Goal: Task Accomplishment & Management: Use online tool/utility

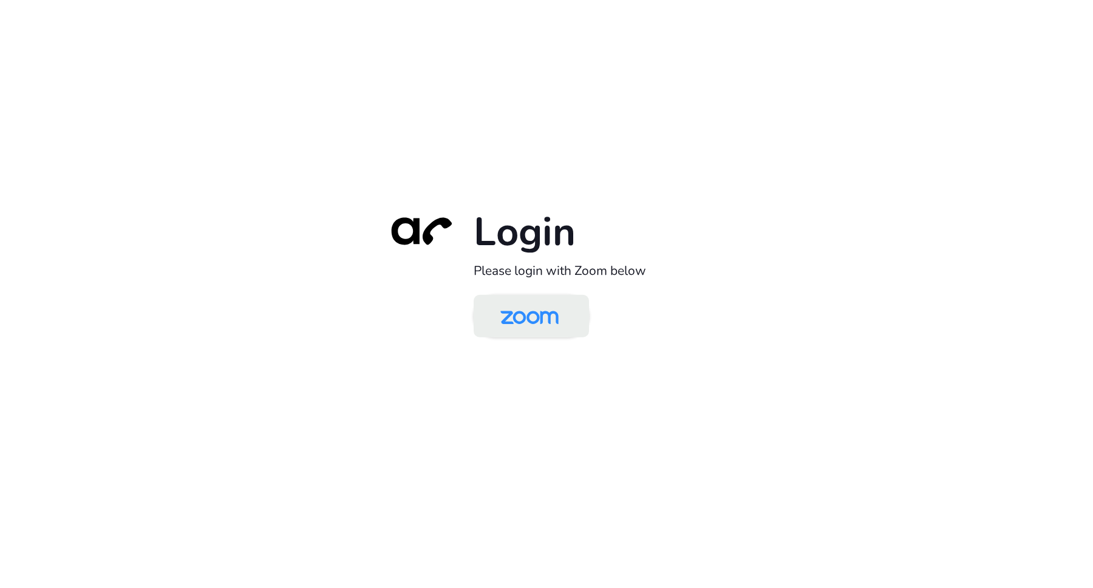
click at [571, 325] on img at bounding box center [530, 316] width 84 height 39
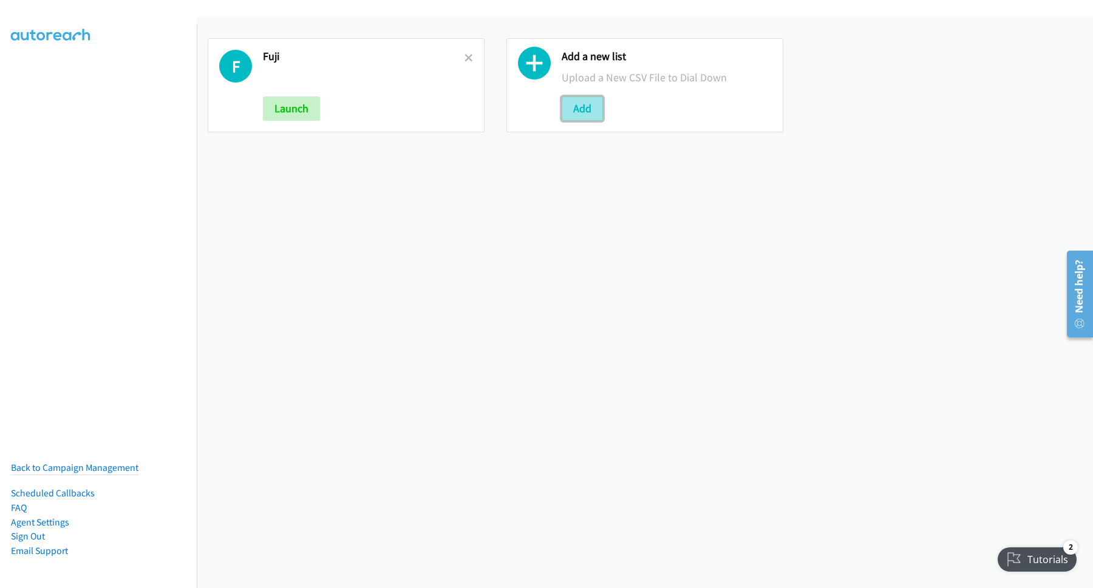
click at [577, 113] on button "Add" at bounding box center [582, 109] width 41 height 24
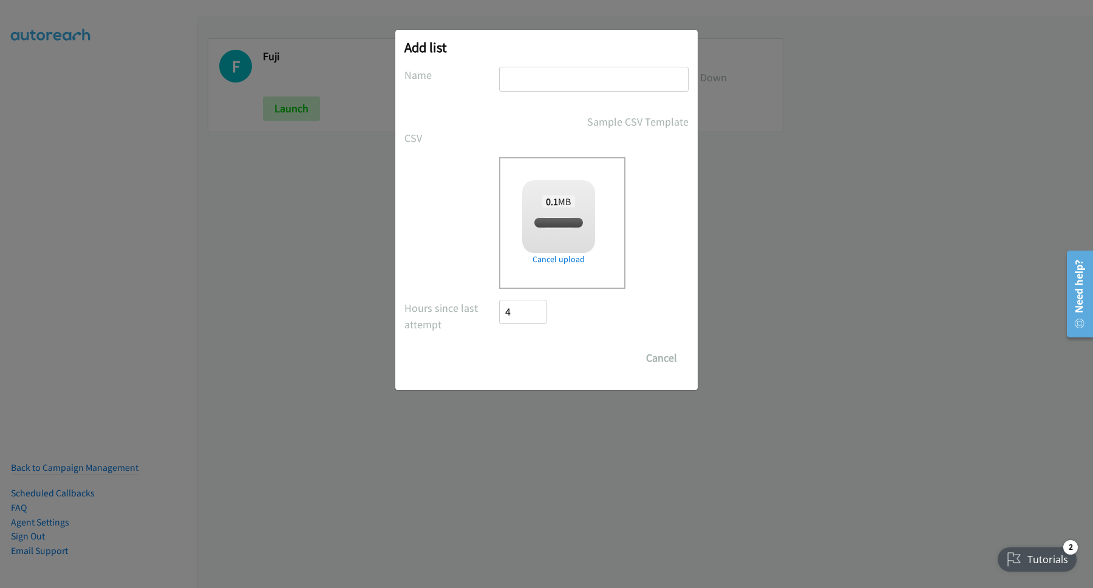
click at [585, 81] on input "text" at bounding box center [593, 79] width 189 height 25
checkbox input "true"
type input "RH"
click at [540, 361] on input "Save List" at bounding box center [531, 358] width 64 height 24
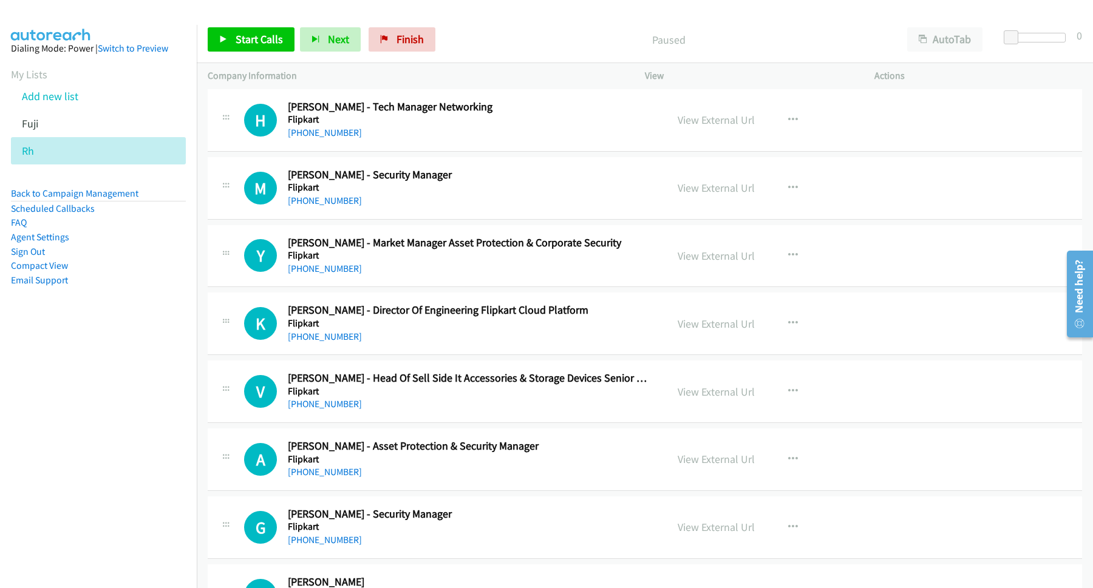
scroll to position [492, 0]
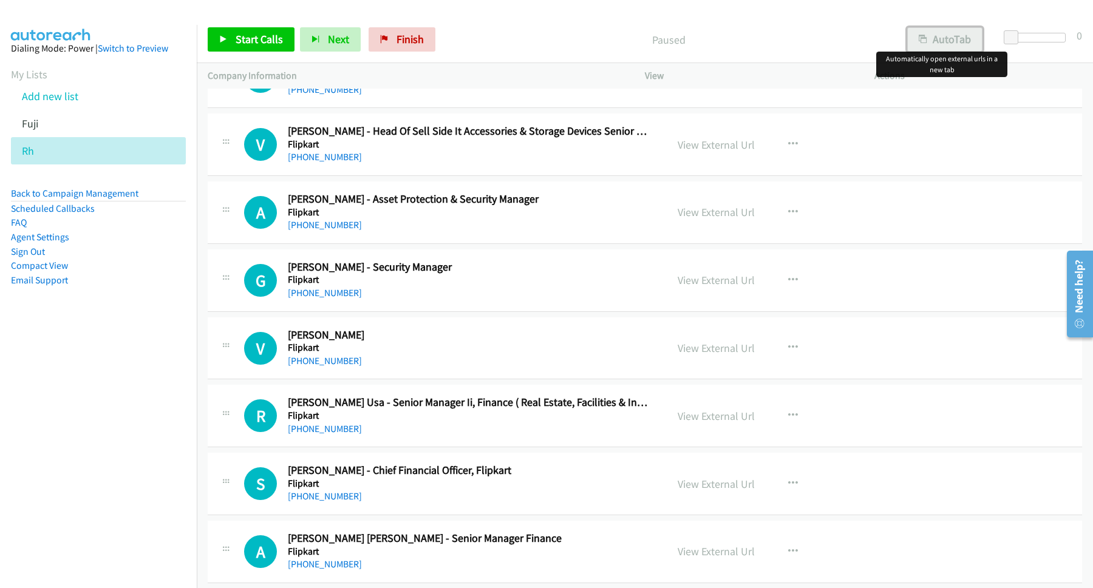
click at [936, 44] on button "AutoTab" at bounding box center [944, 39] width 75 height 24
click at [256, 46] on span "Start Calls" at bounding box center [259, 39] width 47 height 14
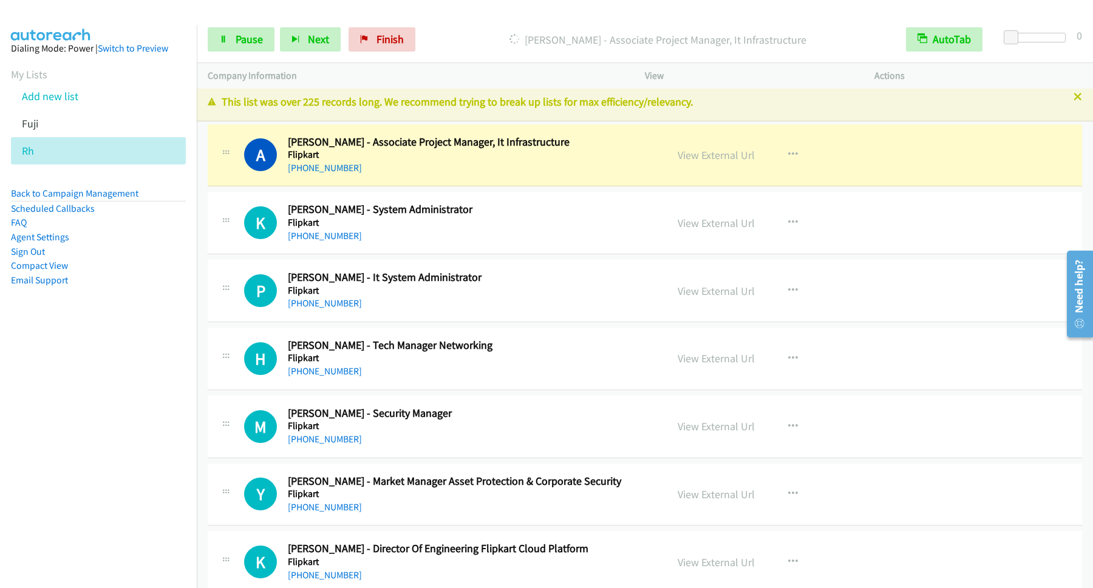
scroll to position [0, 0]
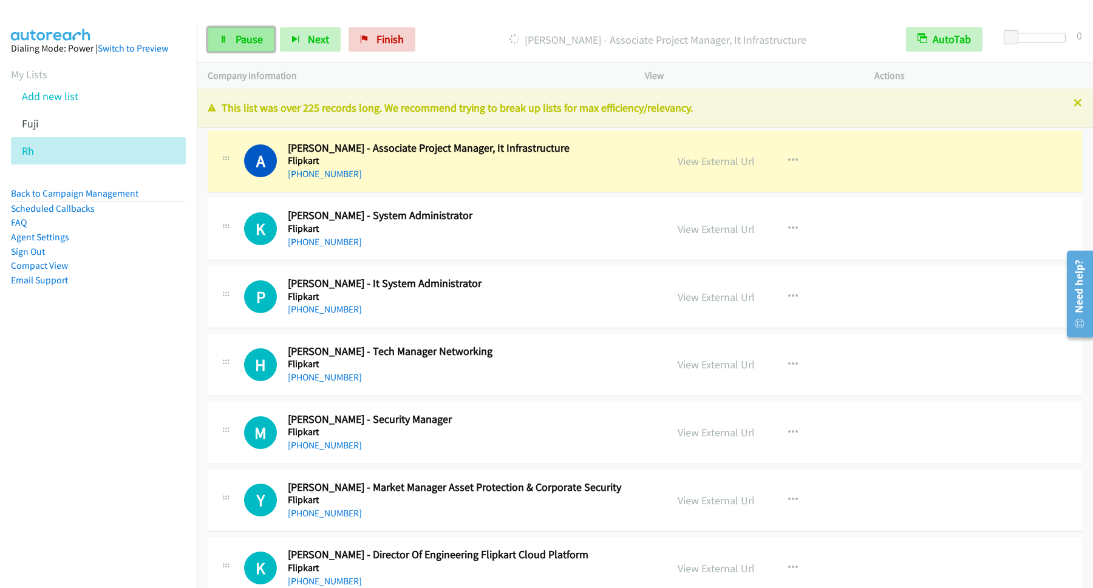
click at [260, 32] on link "Pause" at bounding box center [241, 39] width 67 height 24
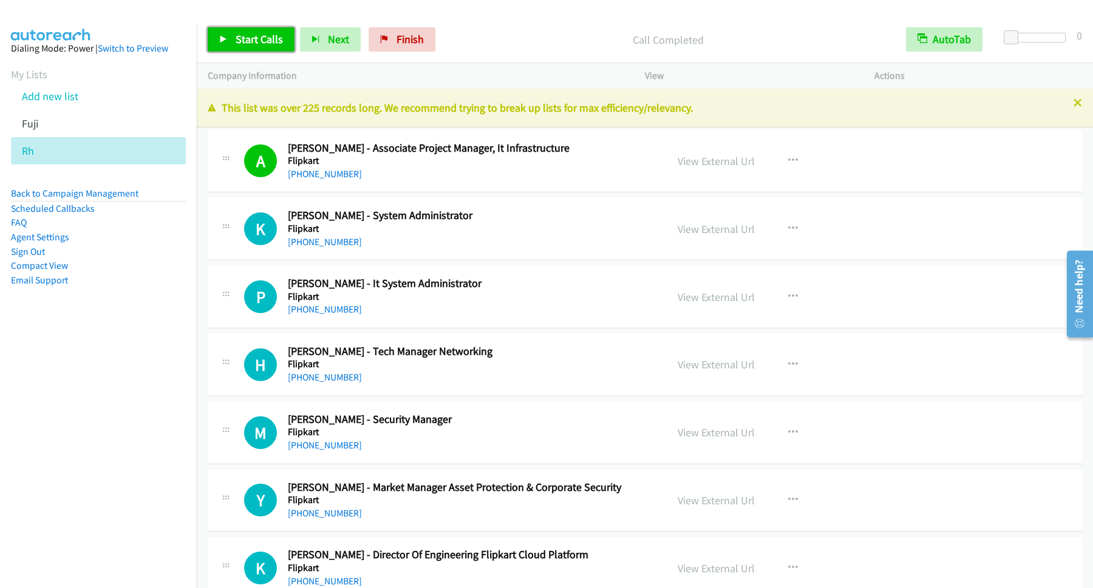
click at [262, 41] on span "Start Calls" at bounding box center [259, 39] width 47 height 14
click at [1073, 103] on icon at bounding box center [1077, 104] width 8 height 8
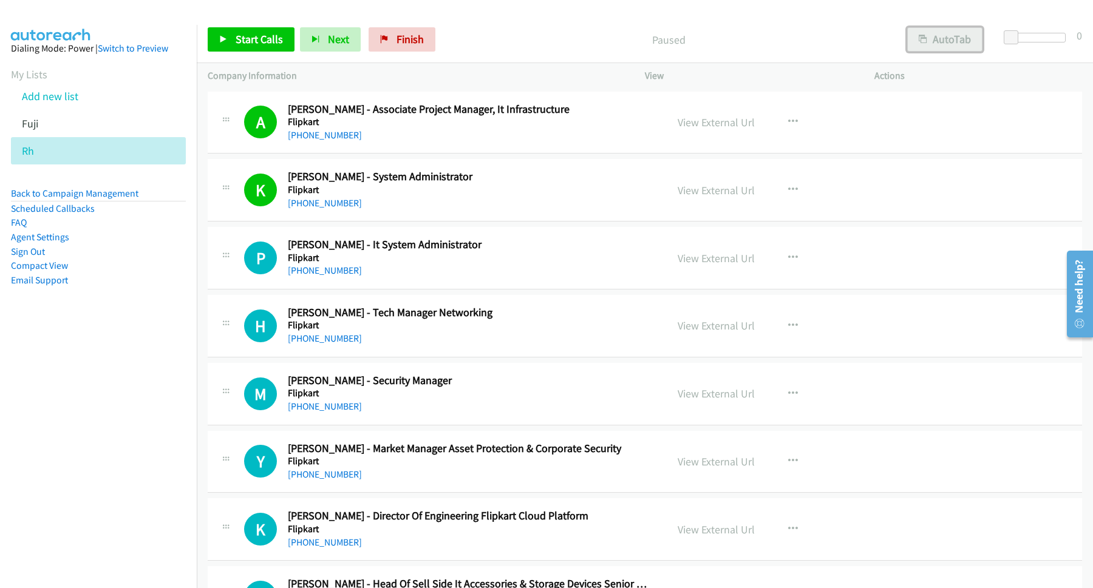
click at [940, 31] on button "AutoTab" at bounding box center [944, 39] width 75 height 24
click at [265, 33] on span "Start Calls" at bounding box center [259, 39] width 47 height 14
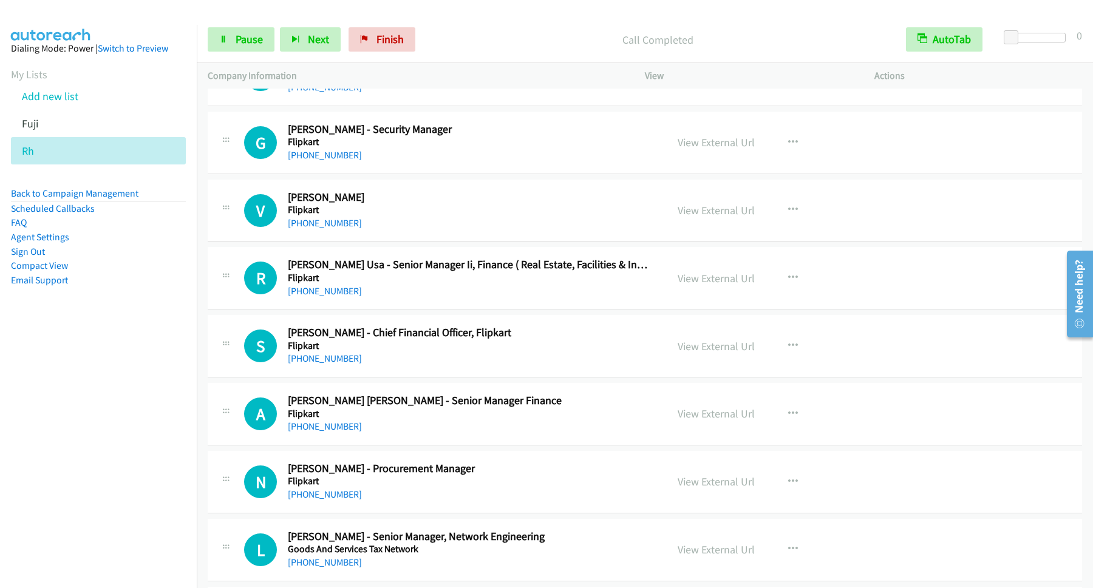
scroll to position [820, 0]
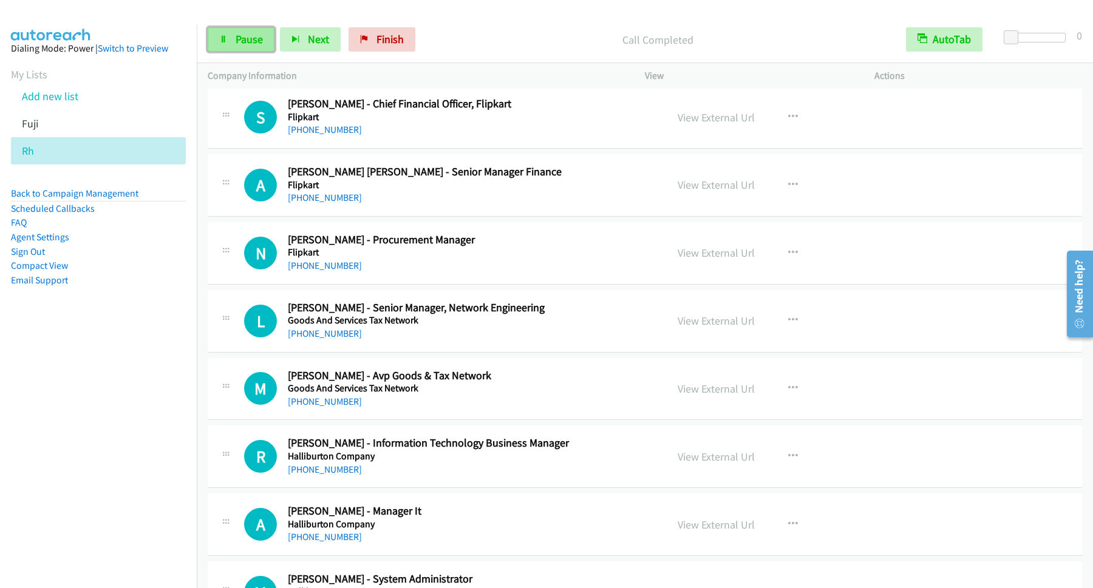
click at [254, 43] on span "Pause" at bounding box center [249, 39] width 27 height 14
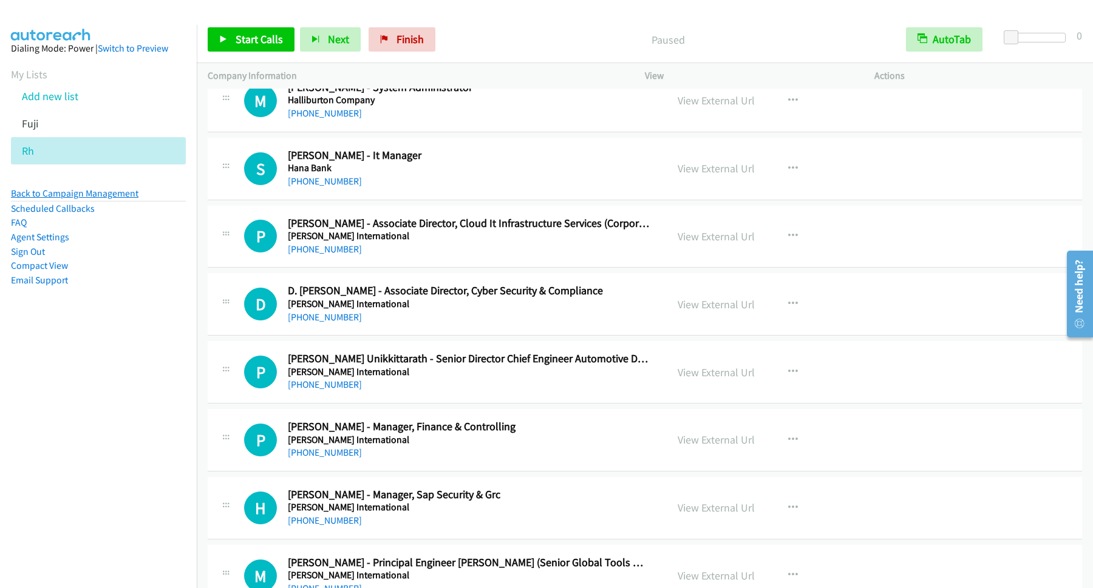
click at [76, 196] on link "Back to Campaign Management" at bounding box center [74, 194] width 127 height 12
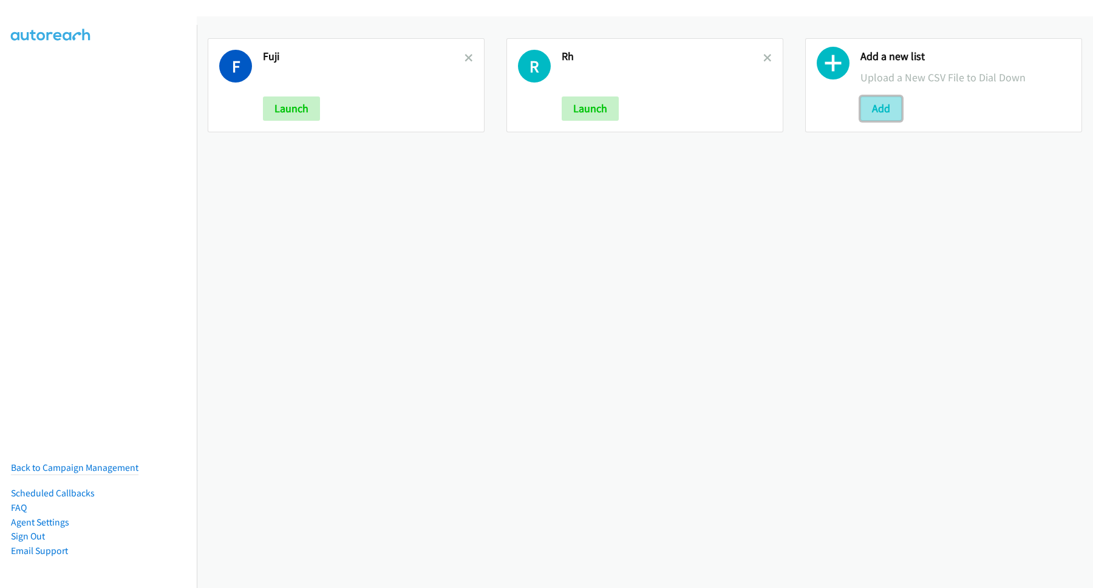
click at [868, 109] on button "Add" at bounding box center [880, 109] width 41 height 24
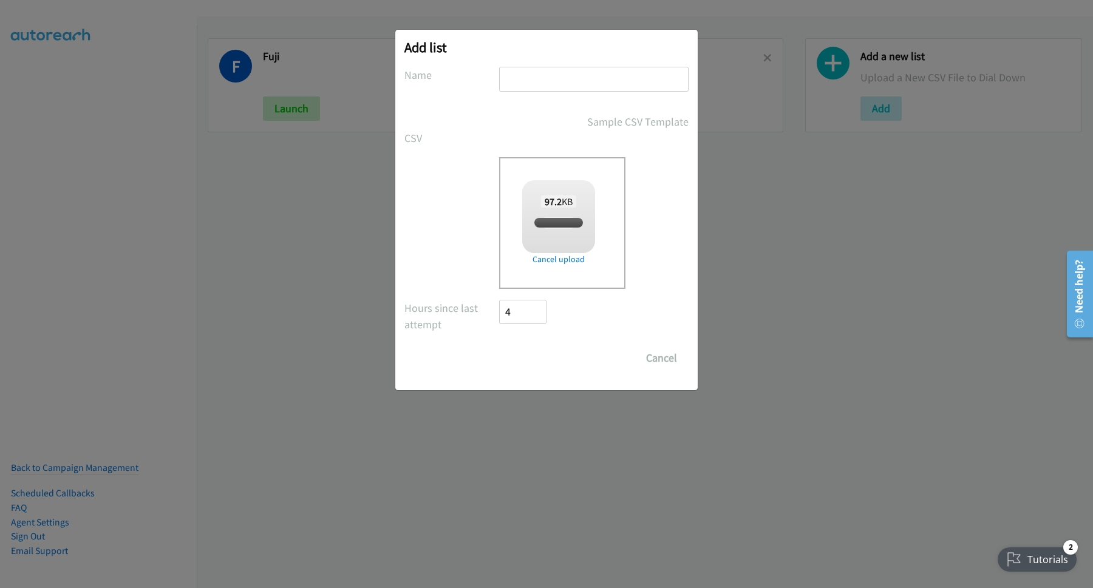
click at [537, 79] on input "text" at bounding box center [593, 79] width 189 height 25
checkbox input "true"
type input "RH2"
click at [546, 352] on input "Save List" at bounding box center [531, 358] width 64 height 24
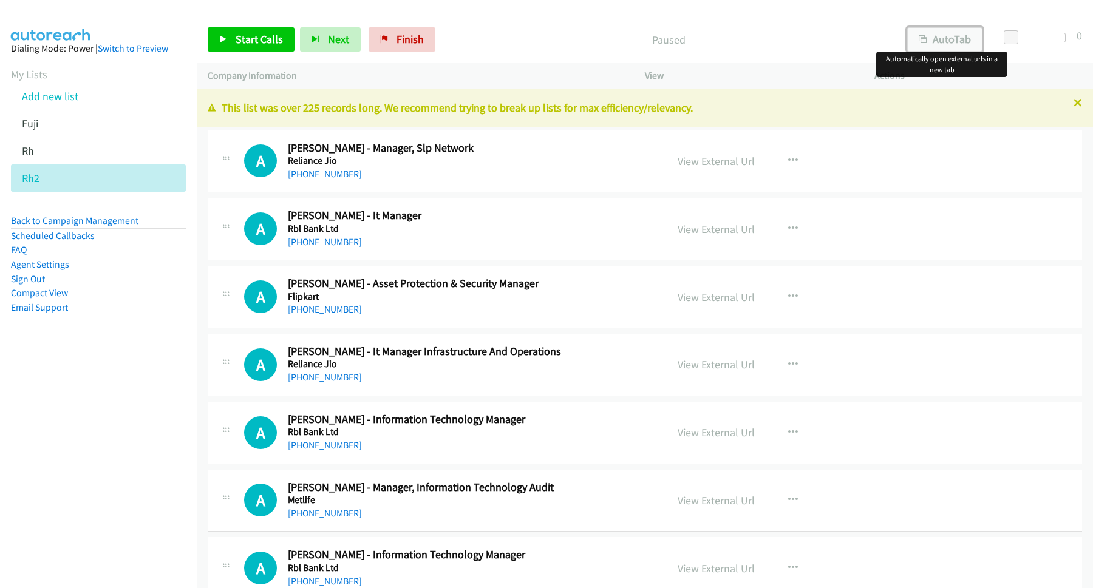
click at [937, 41] on button "AutoTab" at bounding box center [944, 39] width 75 height 24
click at [267, 34] on span "Start Calls" at bounding box center [259, 39] width 47 height 14
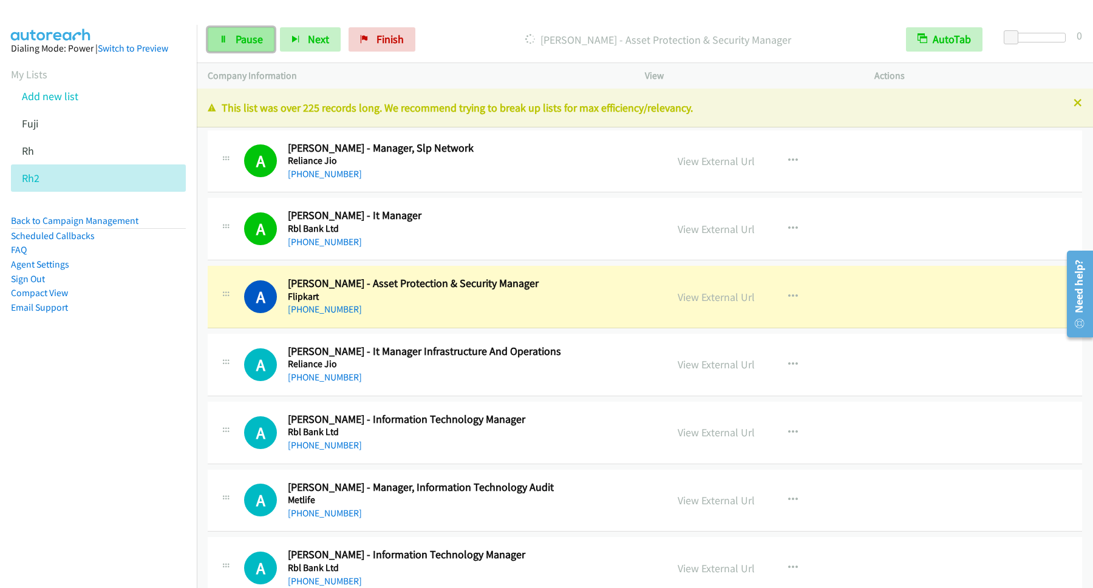
click at [242, 39] on span "Pause" at bounding box center [249, 39] width 27 height 14
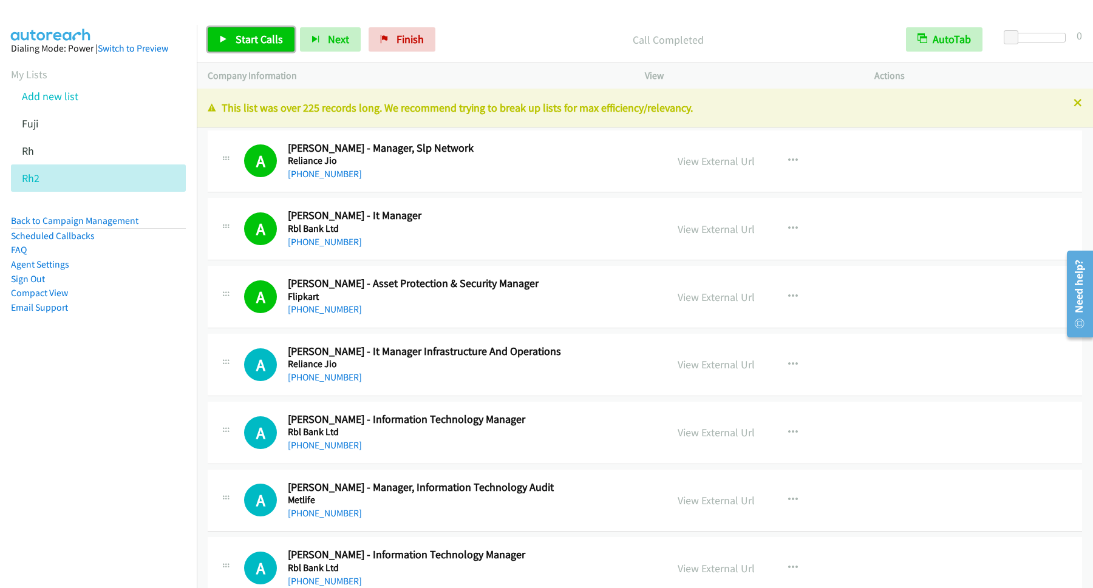
click at [273, 40] on span "Start Calls" at bounding box center [259, 39] width 47 height 14
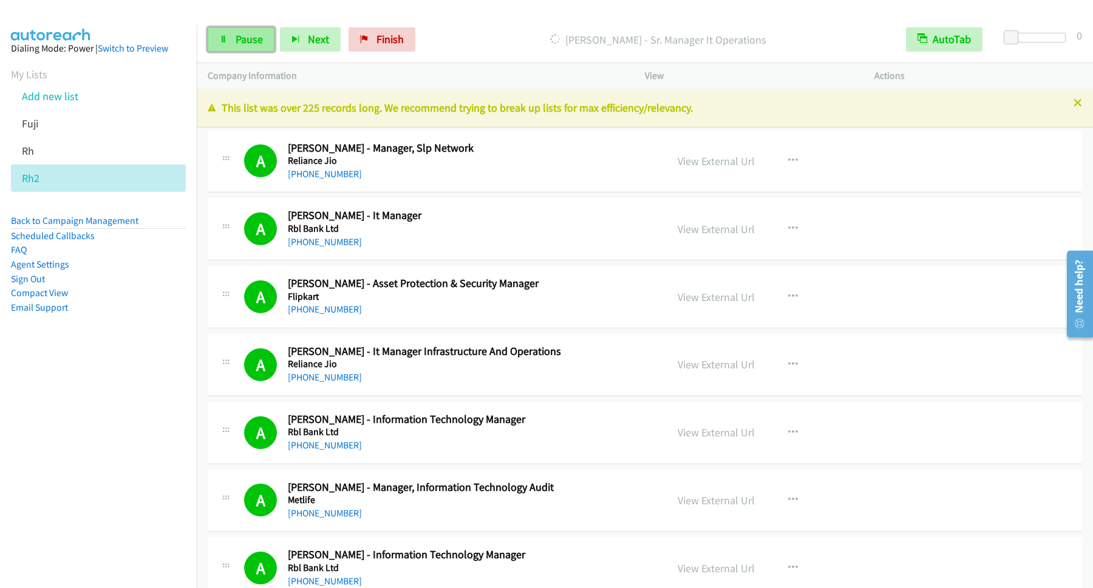
click at [248, 41] on span "Pause" at bounding box center [249, 39] width 27 height 14
click at [240, 40] on span "Start Calls" at bounding box center [259, 39] width 47 height 14
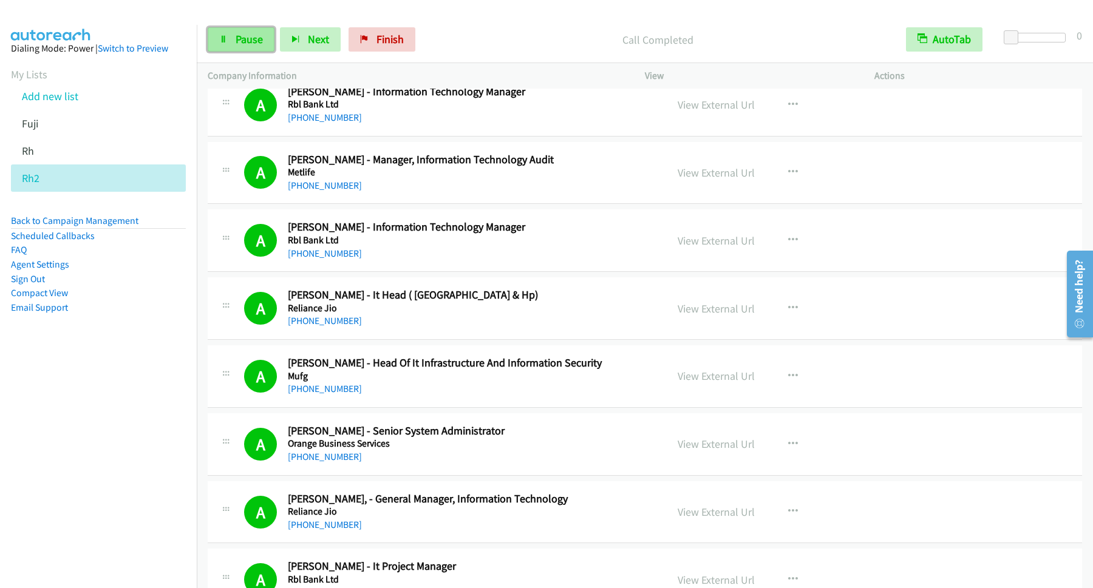
click at [228, 44] on link "Pause" at bounding box center [241, 39] width 67 height 24
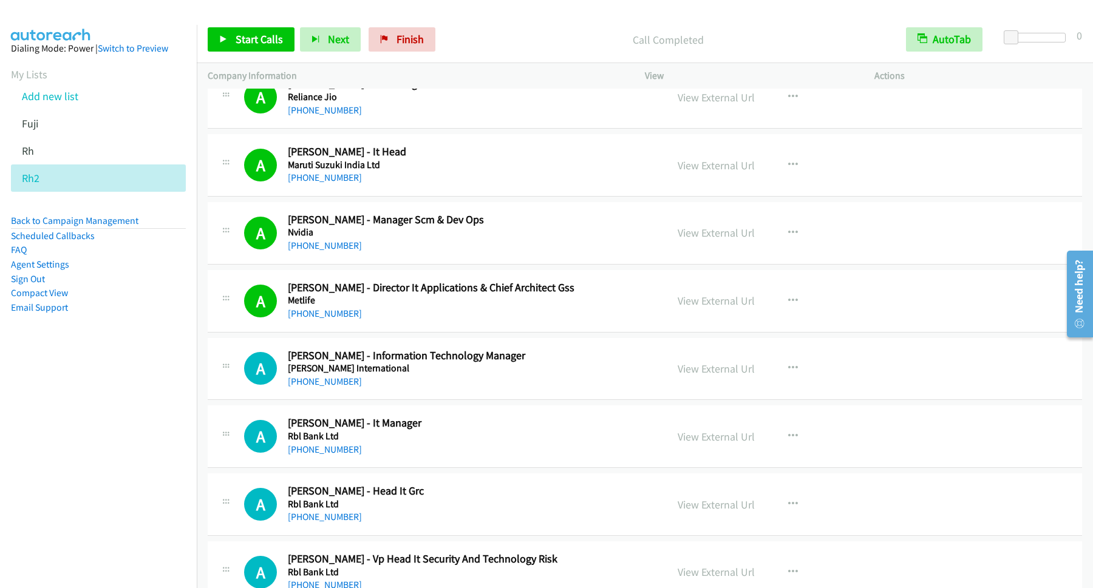
scroll to position [1147, 0]
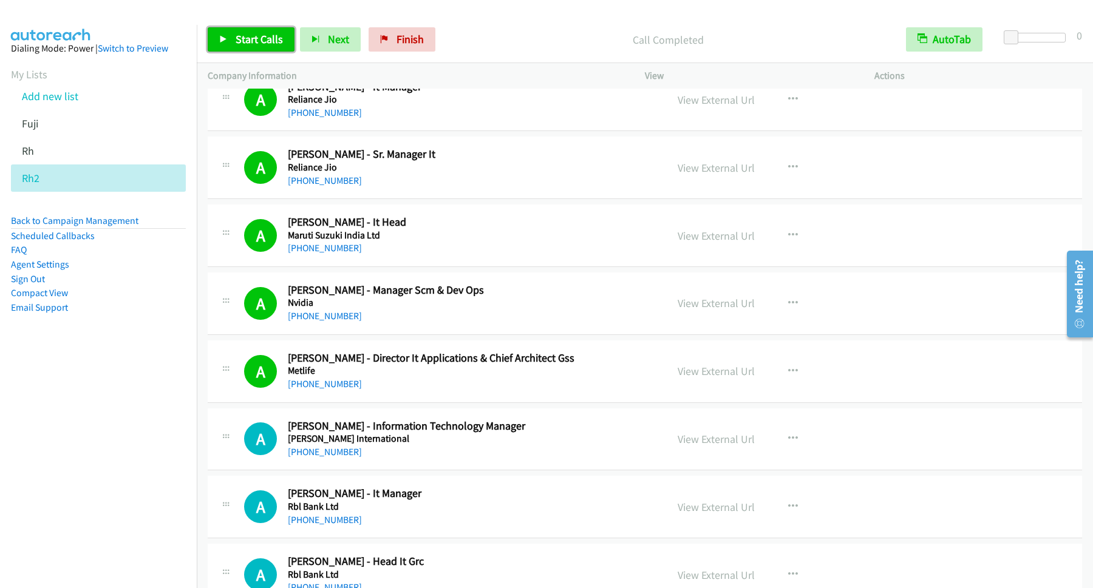
click at [259, 42] on span "Start Calls" at bounding box center [259, 39] width 47 height 14
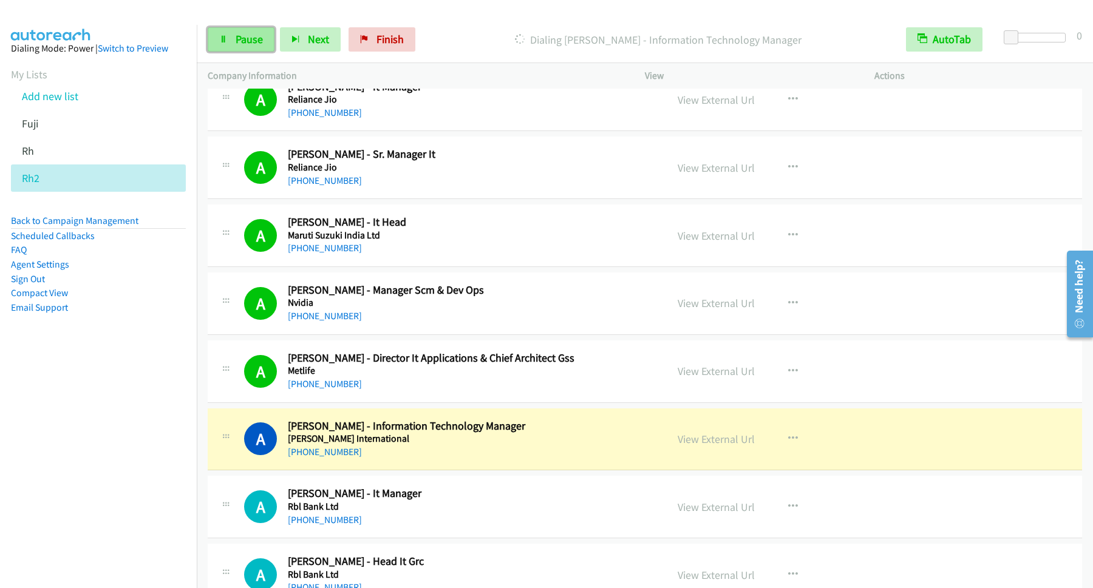
click at [242, 34] on span "Pause" at bounding box center [249, 39] width 27 height 14
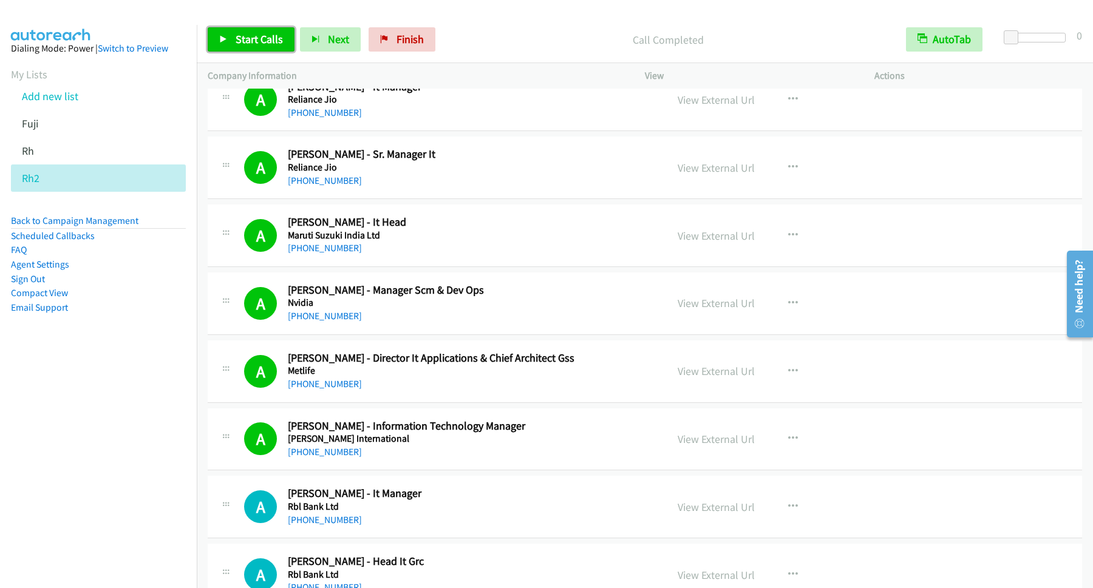
click at [266, 42] on span "Start Calls" at bounding box center [259, 39] width 47 height 14
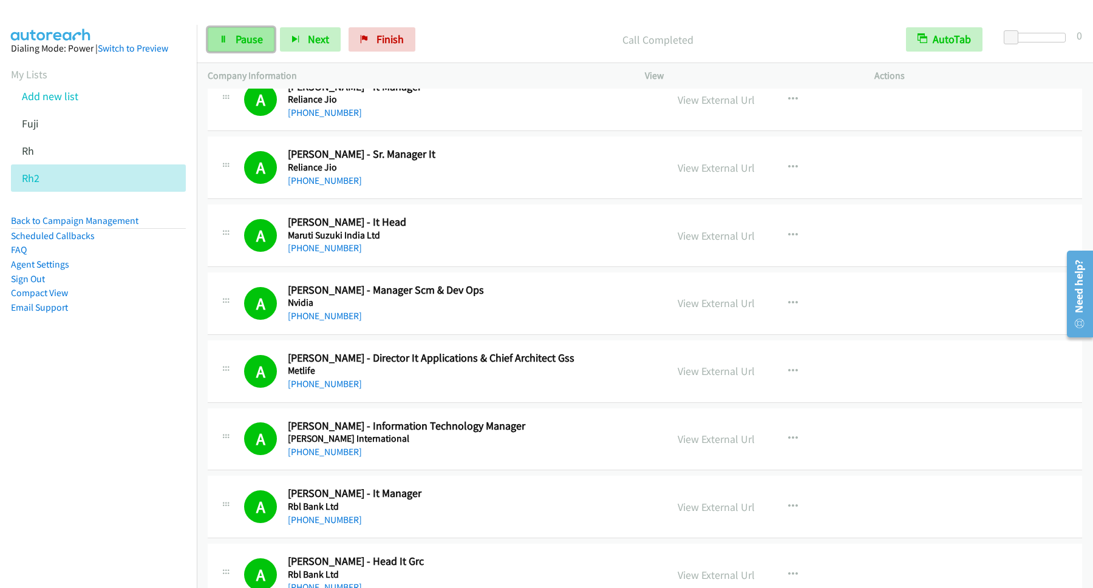
click at [246, 39] on span "Pause" at bounding box center [249, 39] width 27 height 14
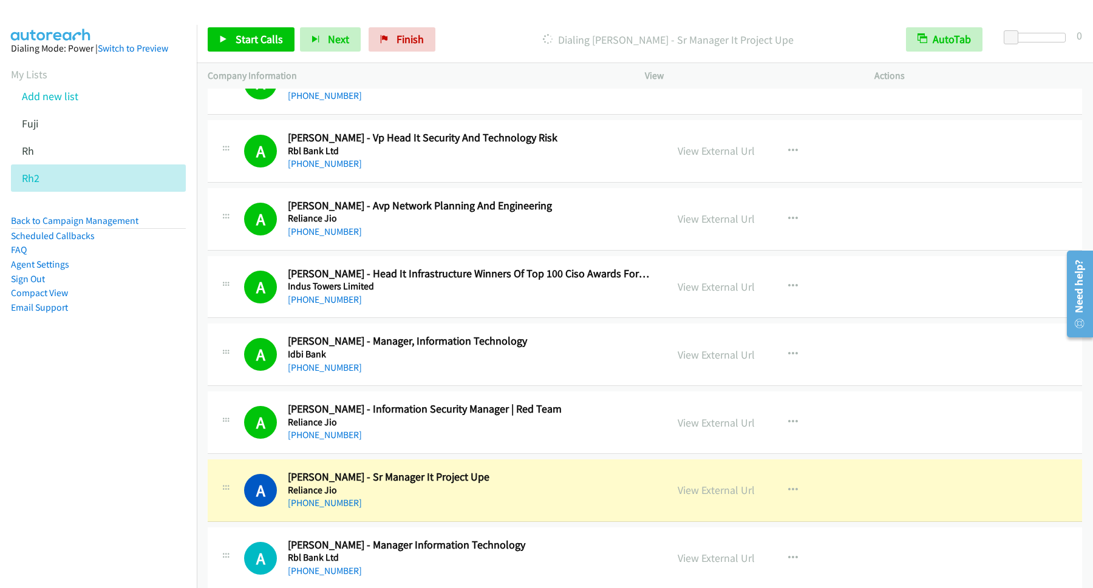
scroll to position [1803, 0]
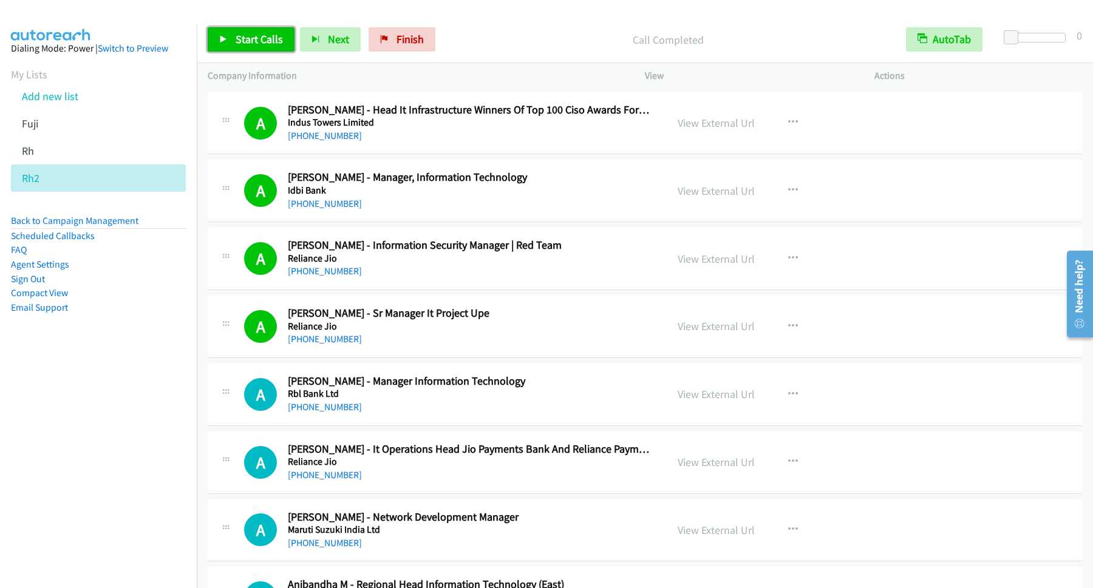
click at [254, 46] on span "Start Calls" at bounding box center [259, 39] width 47 height 14
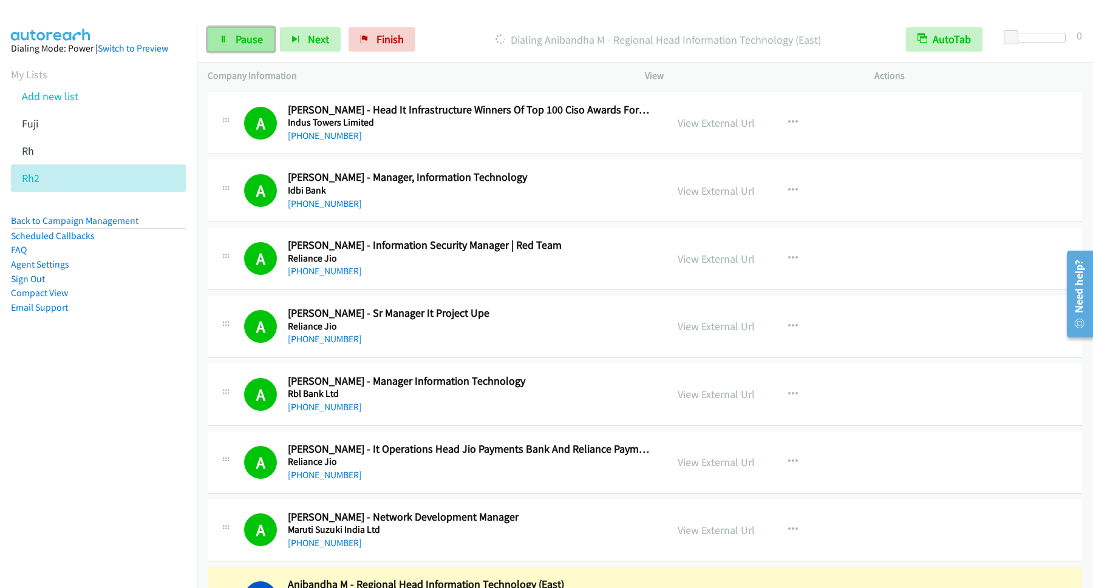
click at [228, 34] on link "Pause" at bounding box center [241, 39] width 67 height 24
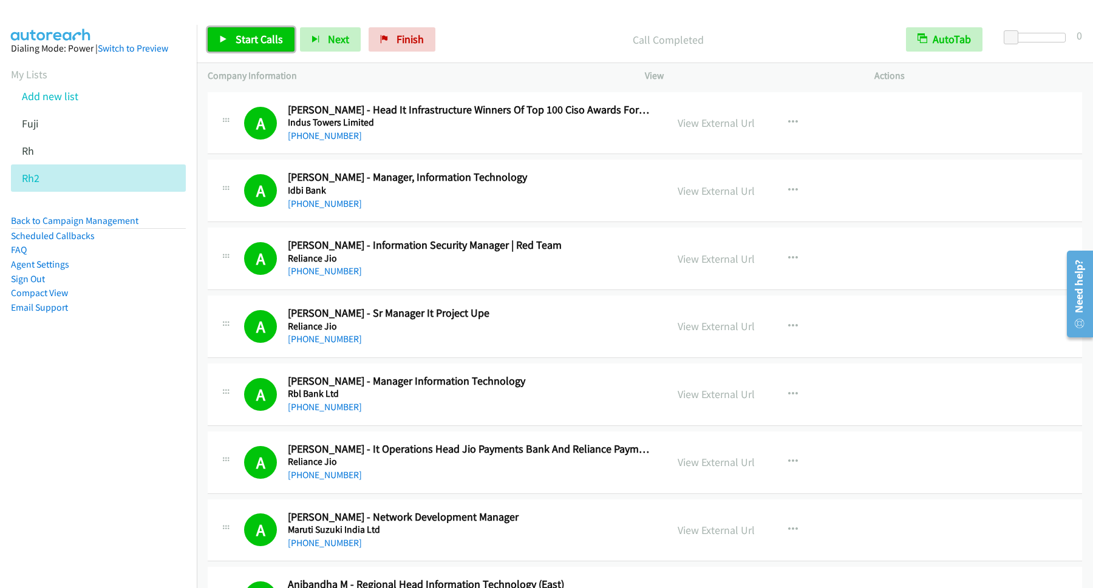
click at [274, 33] on link "Start Calls" at bounding box center [251, 39] width 87 height 24
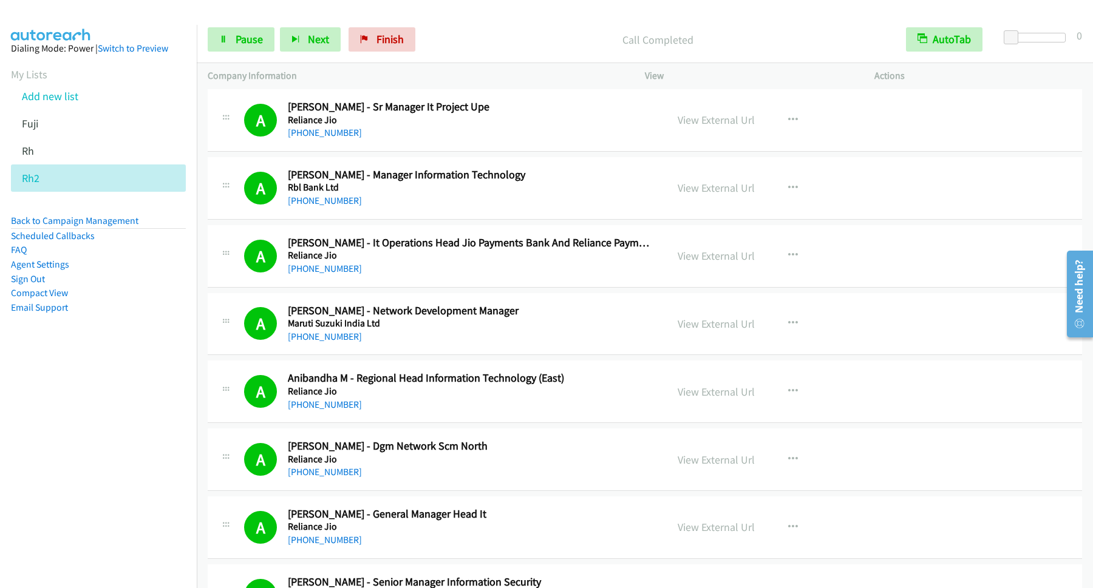
scroll to position [2131, 0]
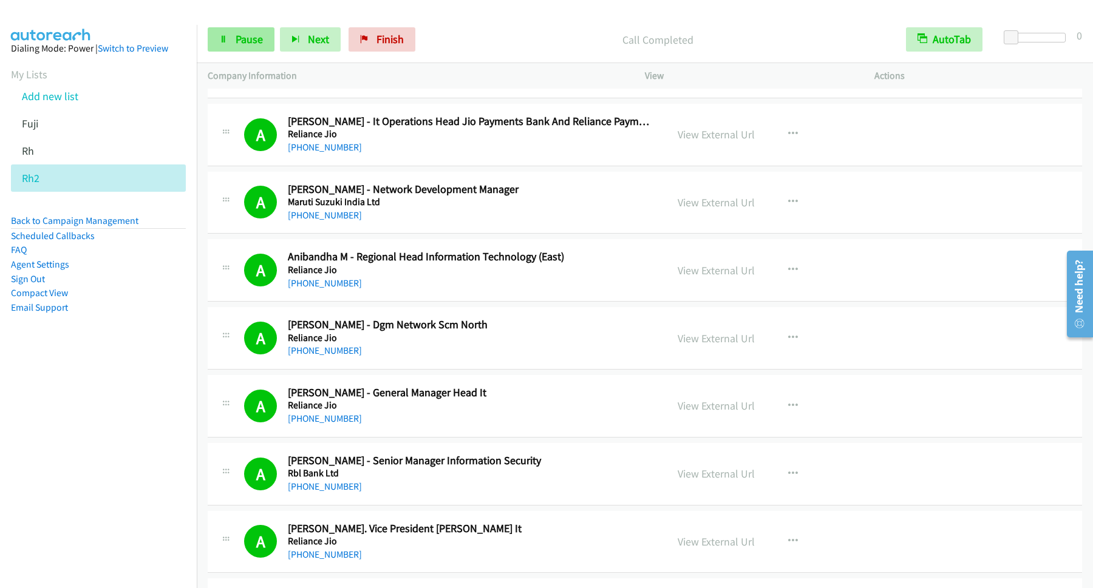
click at [242, 38] on span "Pause" at bounding box center [249, 39] width 27 height 14
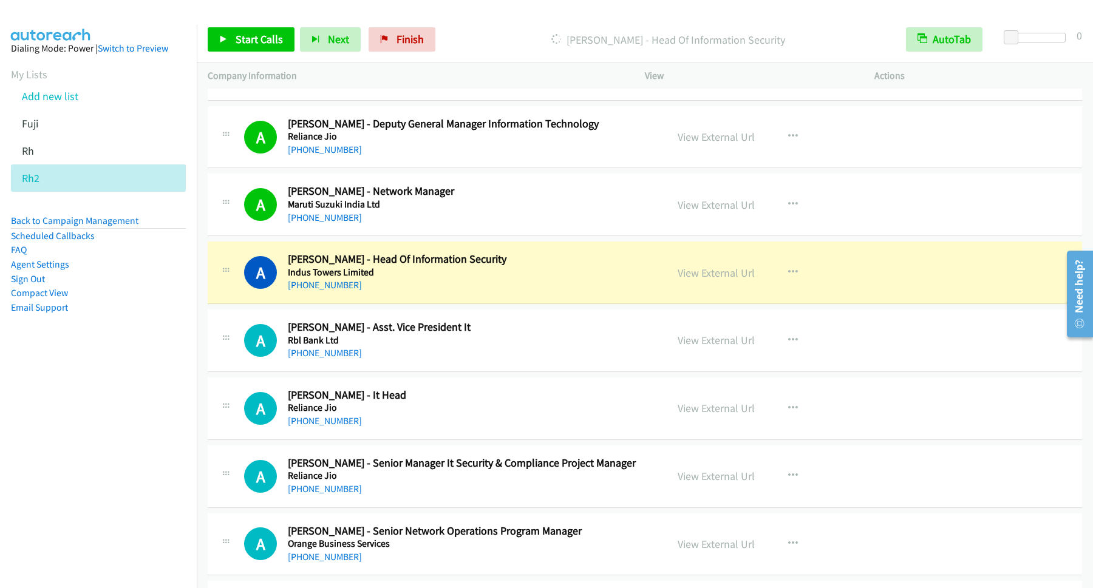
scroll to position [2787, 0]
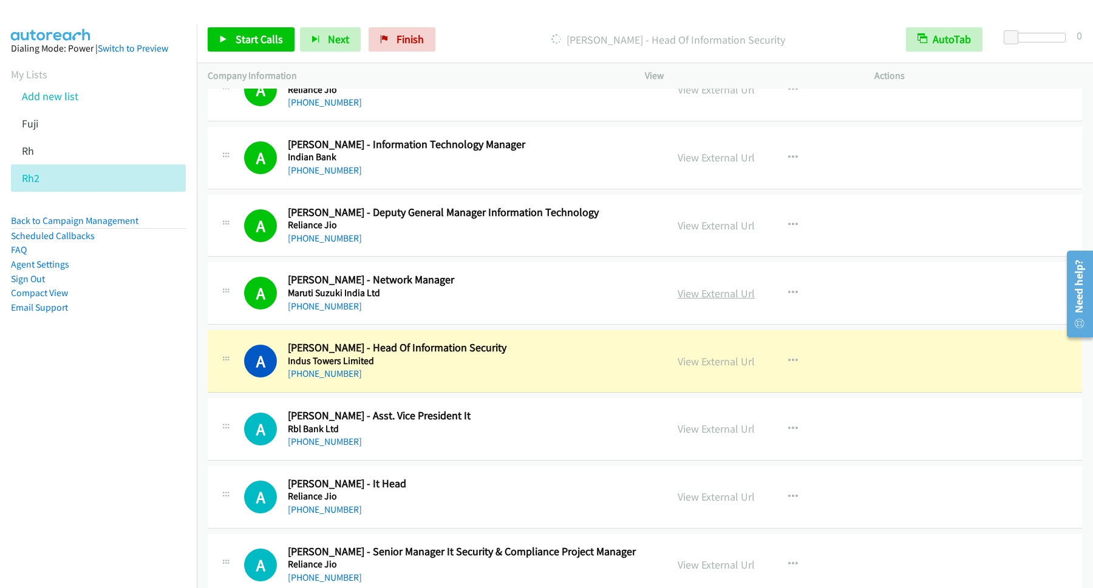
click at [753, 313] on div "View External Url View External Url Schedule/Manage Callback Start Calls Here R…" at bounding box center [787, 293] width 240 height 40
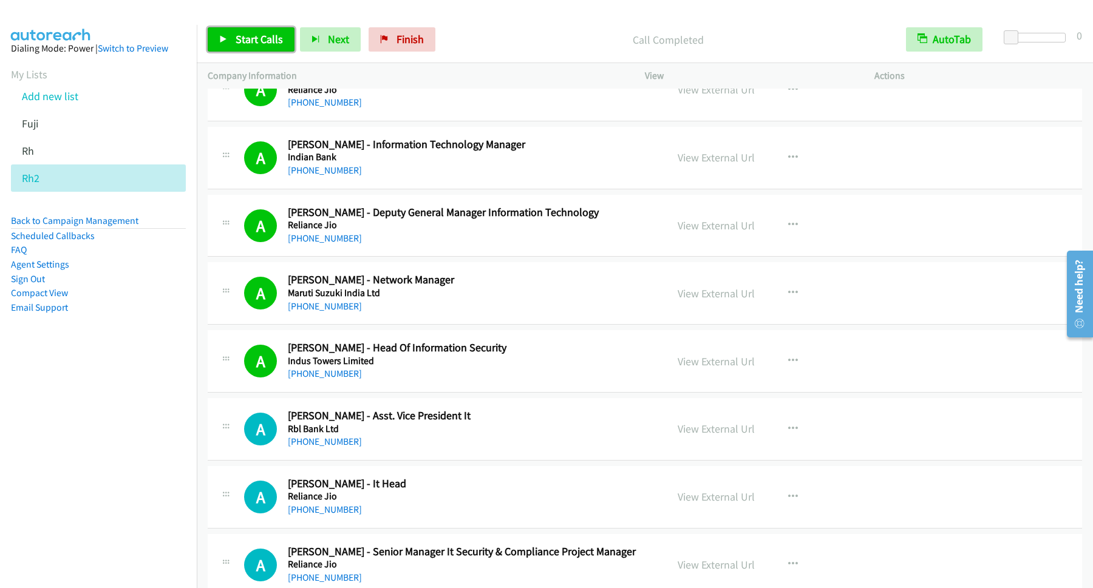
click at [267, 42] on span "Start Calls" at bounding box center [259, 39] width 47 height 14
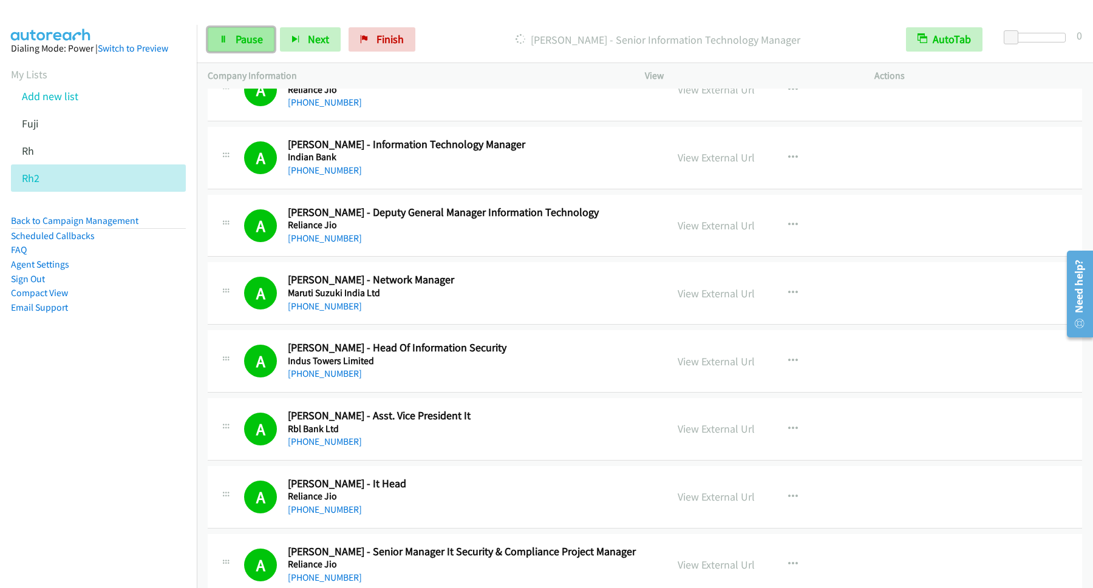
click at [242, 39] on span "Pause" at bounding box center [249, 39] width 27 height 14
click at [263, 37] on span "Start Calls" at bounding box center [259, 39] width 47 height 14
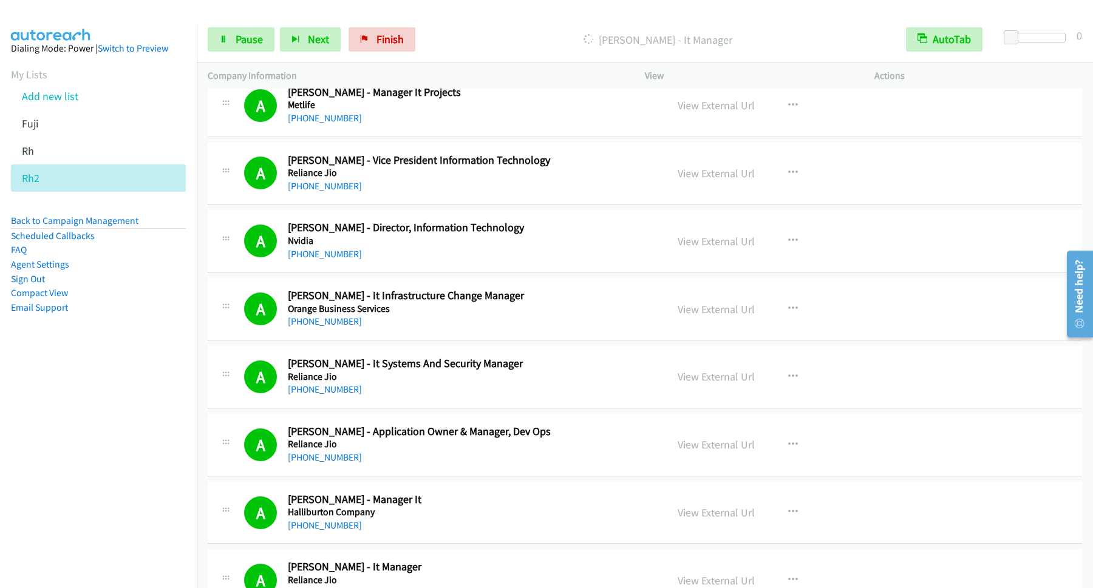
scroll to position [3934, 0]
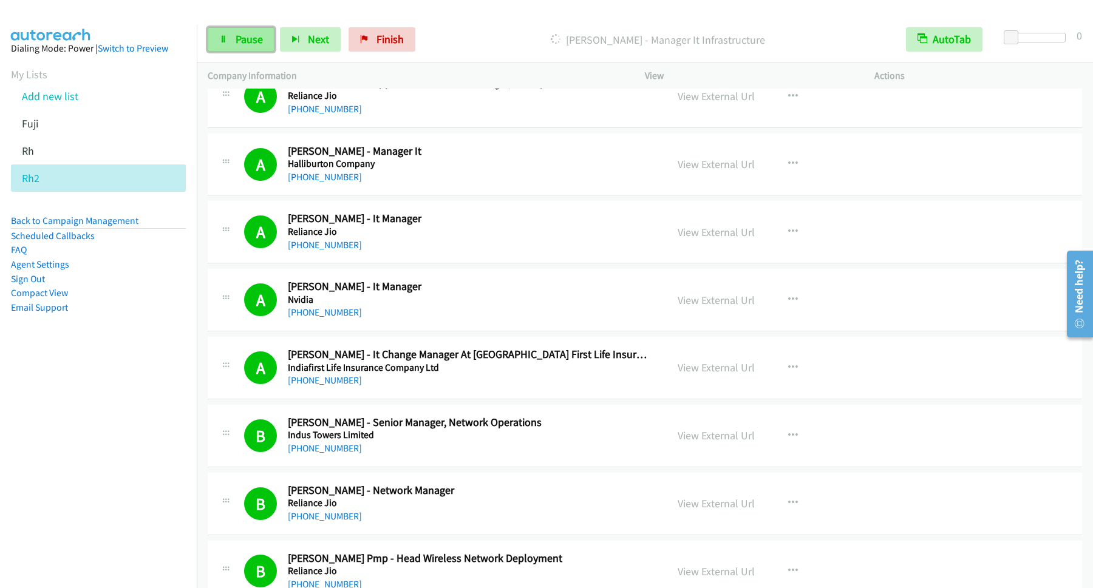
click at [246, 41] on span "Pause" at bounding box center [249, 39] width 27 height 14
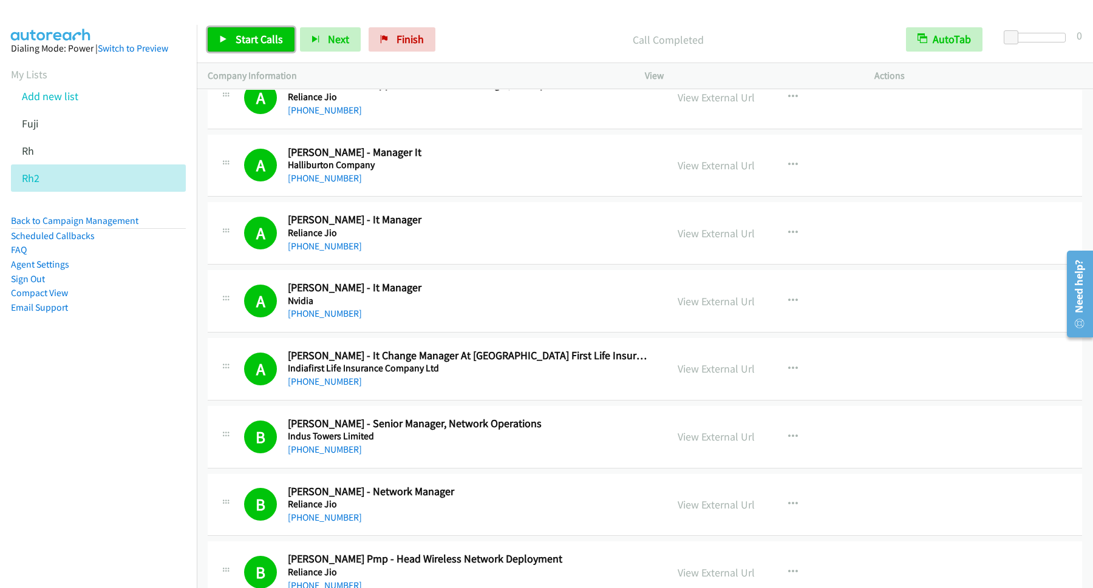
click at [253, 36] on span "Start Calls" at bounding box center [259, 39] width 47 height 14
click at [243, 49] on link "Pause" at bounding box center [241, 39] width 67 height 24
click at [26, 459] on nav "Dialing Mode: Power | Switch to Preview My Lists Add new list Fuji Rh Rh2 Back …" at bounding box center [98, 319] width 197 height 588
click at [263, 39] on span "Start Calls" at bounding box center [259, 39] width 47 height 14
click at [239, 40] on span "Pause" at bounding box center [249, 39] width 27 height 14
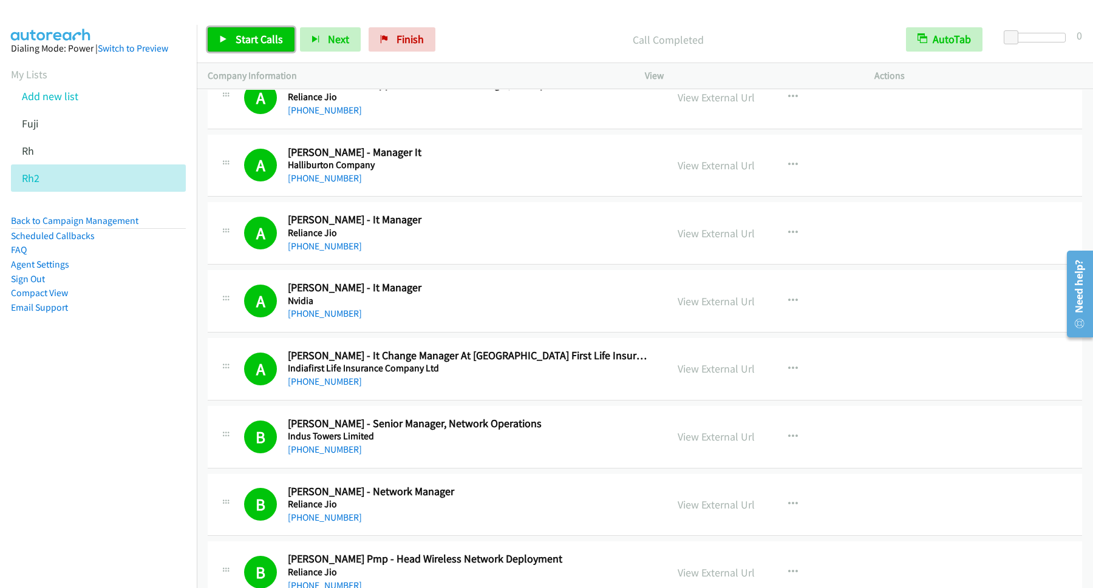
click at [251, 39] on span "Start Calls" at bounding box center [259, 39] width 47 height 14
drag, startPoint x: 233, startPoint y: 40, endPoint x: 236, endPoint y: 48, distance: 8.7
click at [233, 43] on link "Pause" at bounding box center [241, 39] width 67 height 24
click at [266, 48] on link "Start Calls" at bounding box center [251, 39] width 87 height 24
click at [251, 38] on span "Pause" at bounding box center [249, 39] width 27 height 14
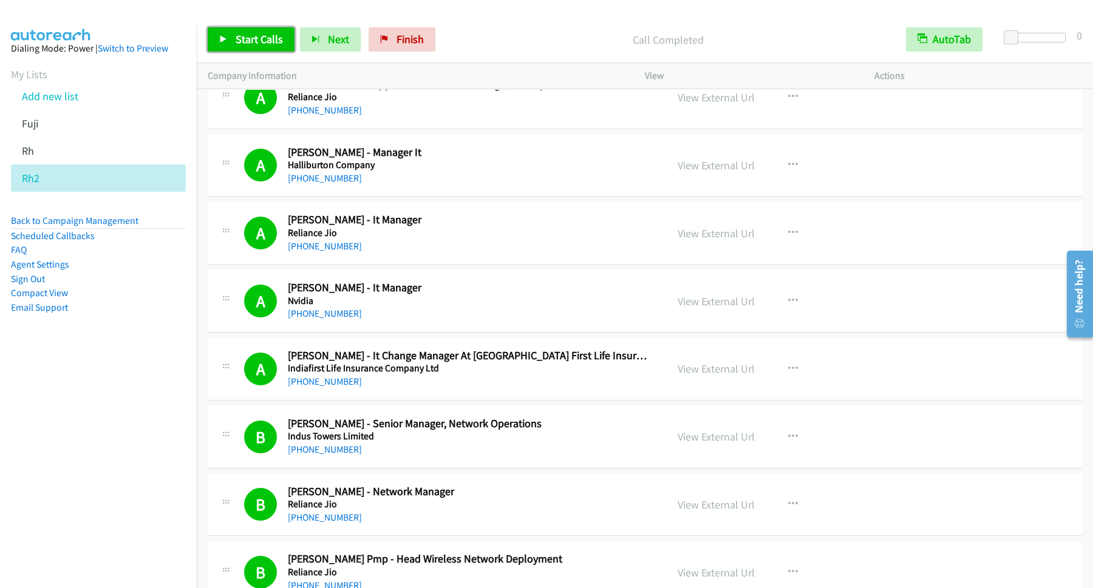
click at [254, 41] on span "Start Calls" at bounding box center [259, 39] width 47 height 14
click at [254, 40] on span "Pause" at bounding box center [249, 39] width 27 height 14
click at [268, 46] on span "Start Calls" at bounding box center [259, 39] width 47 height 14
click at [257, 44] on span "Pause" at bounding box center [249, 39] width 27 height 14
click at [282, 48] on link "Start Calls" at bounding box center [251, 39] width 87 height 24
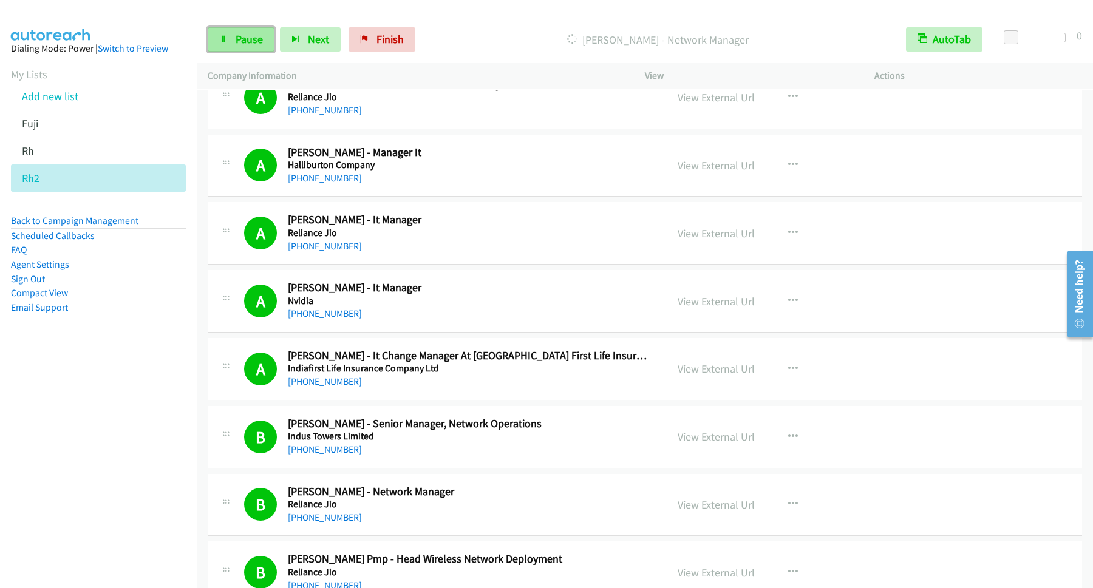
click at [245, 32] on link "Pause" at bounding box center [241, 39] width 67 height 24
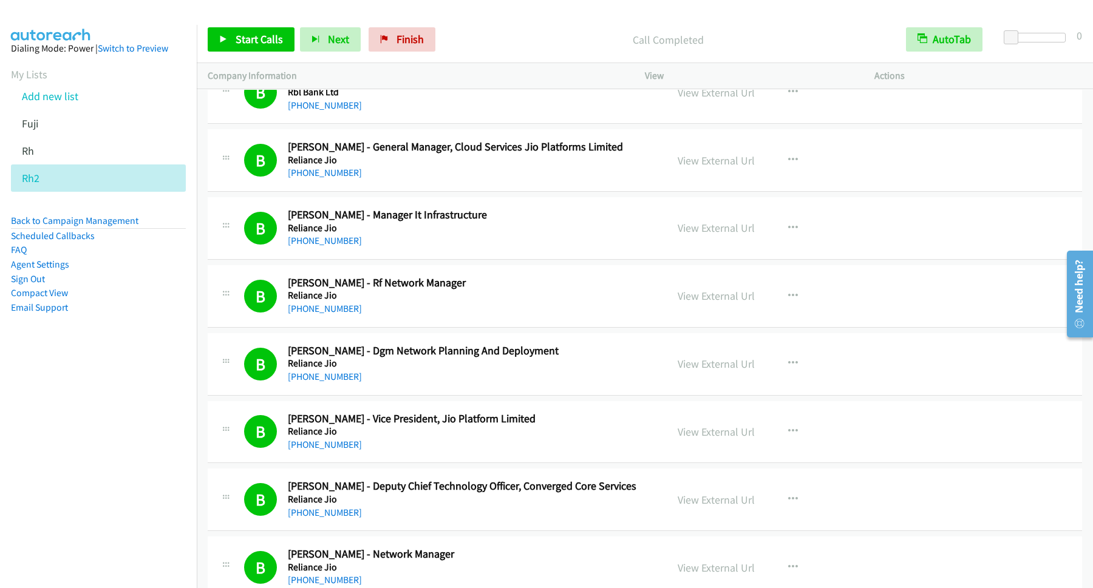
scroll to position [5410, 0]
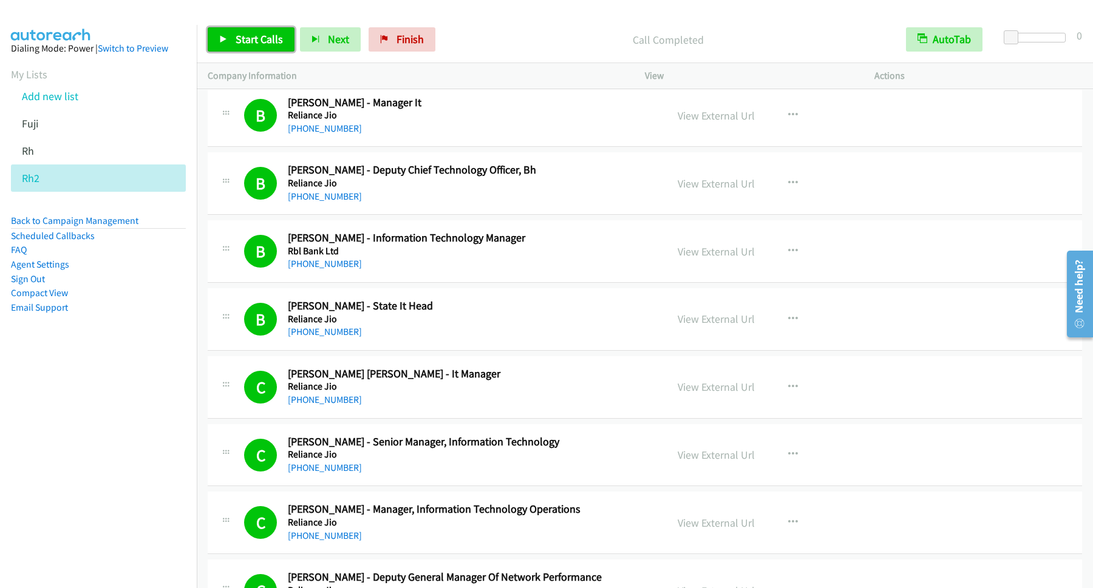
click at [234, 45] on link "Start Calls" at bounding box center [251, 39] width 87 height 24
click at [243, 36] on span "Pause" at bounding box center [249, 39] width 27 height 14
click at [234, 42] on link "Start Calls" at bounding box center [251, 39] width 87 height 24
click at [343, 517] on h2 "[PERSON_NAME] - Manager, Information Technology Operations" at bounding box center [469, 510] width 362 height 14
click at [269, 36] on link "Pause" at bounding box center [241, 39] width 67 height 24
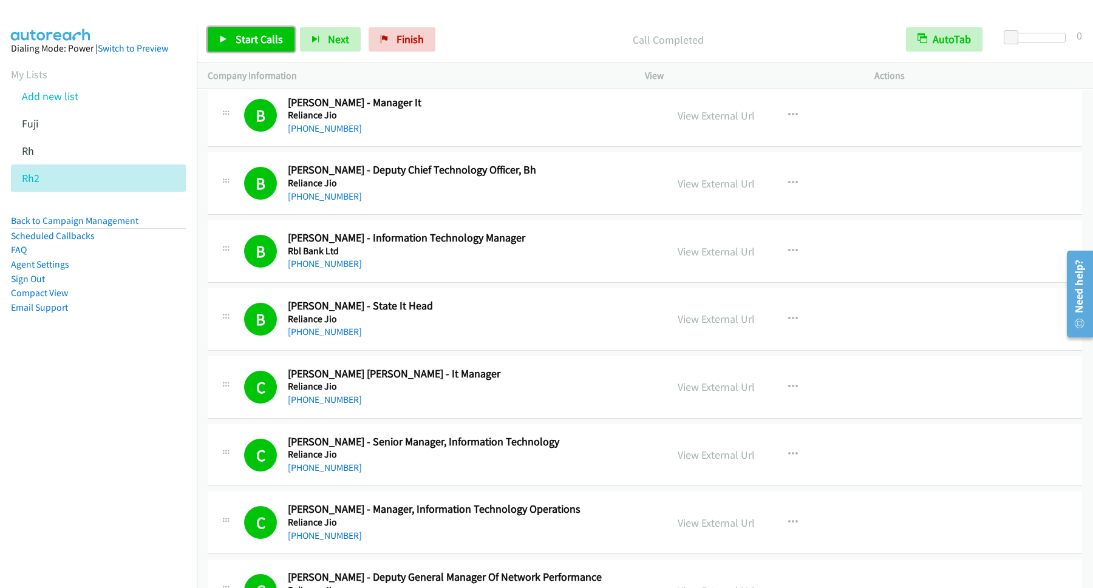
click at [272, 37] on span "Start Calls" at bounding box center [259, 39] width 47 height 14
click at [253, 41] on span "Pause" at bounding box center [249, 39] width 27 height 14
click at [270, 46] on span "Start Calls" at bounding box center [259, 39] width 47 height 14
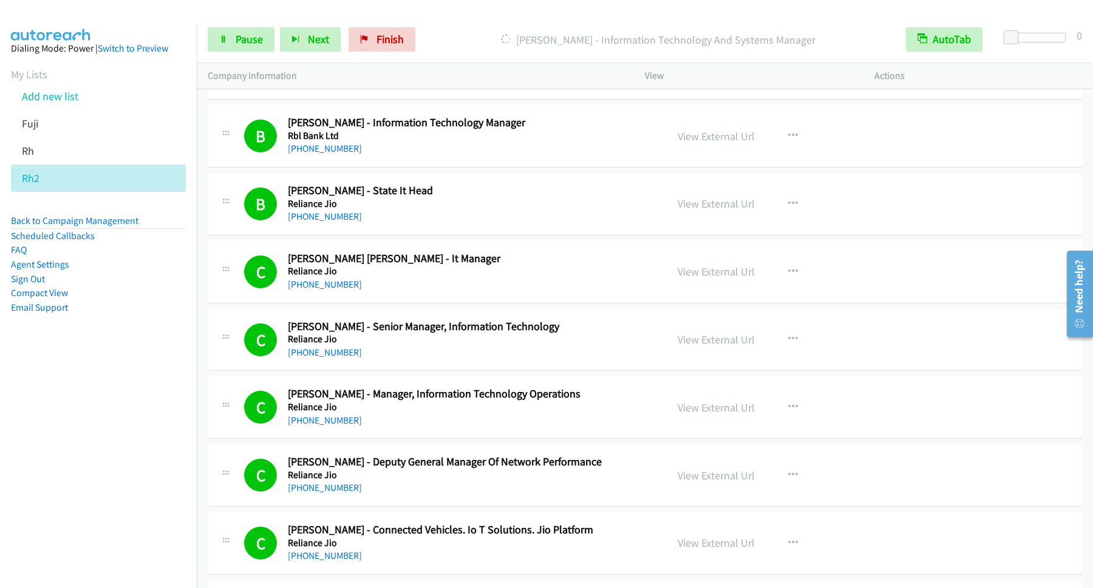
scroll to position [5574, 0]
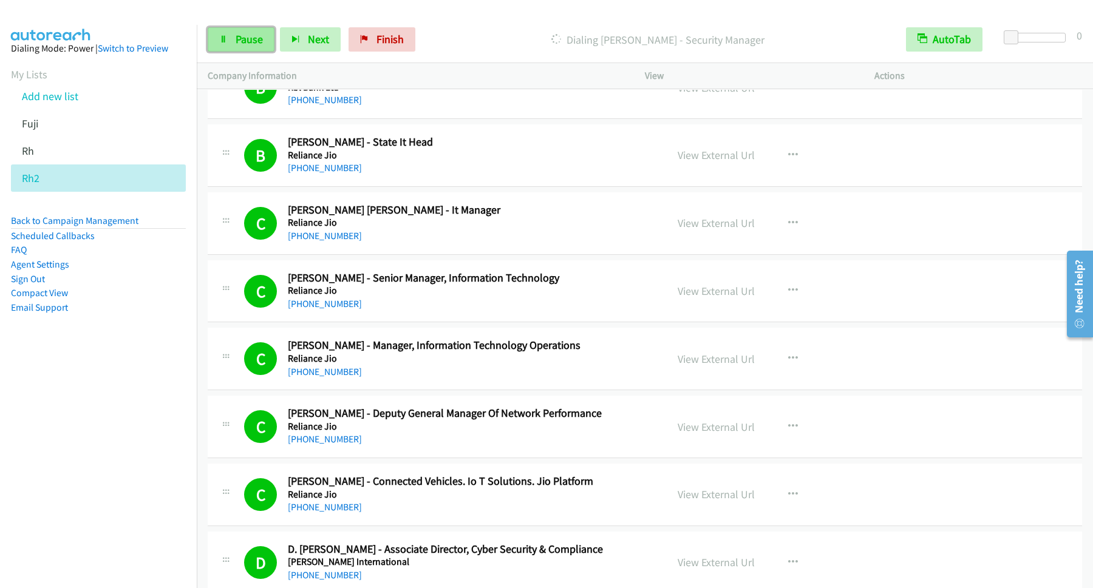
click at [253, 48] on link "Pause" at bounding box center [241, 39] width 67 height 24
click at [279, 45] on span "Start Calls" at bounding box center [259, 39] width 47 height 14
click at [258, 46] on span "Pause" at bounding box center [249, 39] width 27 height 14
click at [272, 43] on span "Start Calls" at bounding box center [259, 39] width 47 height 14
click at [257, 32] on link "Pause" at bounding box center [241, 39] width 67 height 24
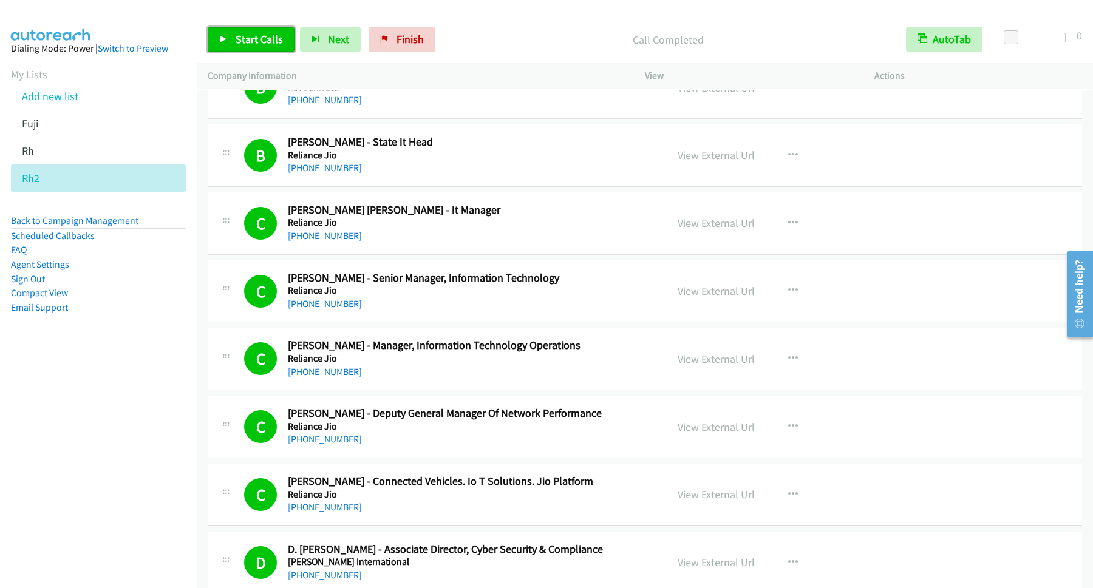
click at [250, 49] on link "Start Calls" at bounding box center [251, 39] width 87 height 24
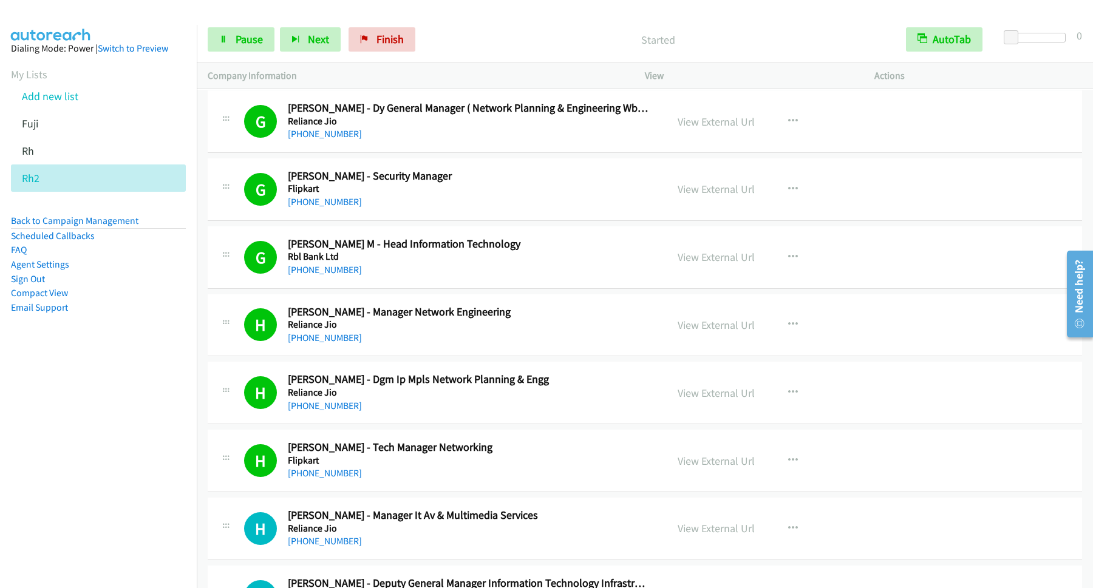
scroll to position [8524, 0]
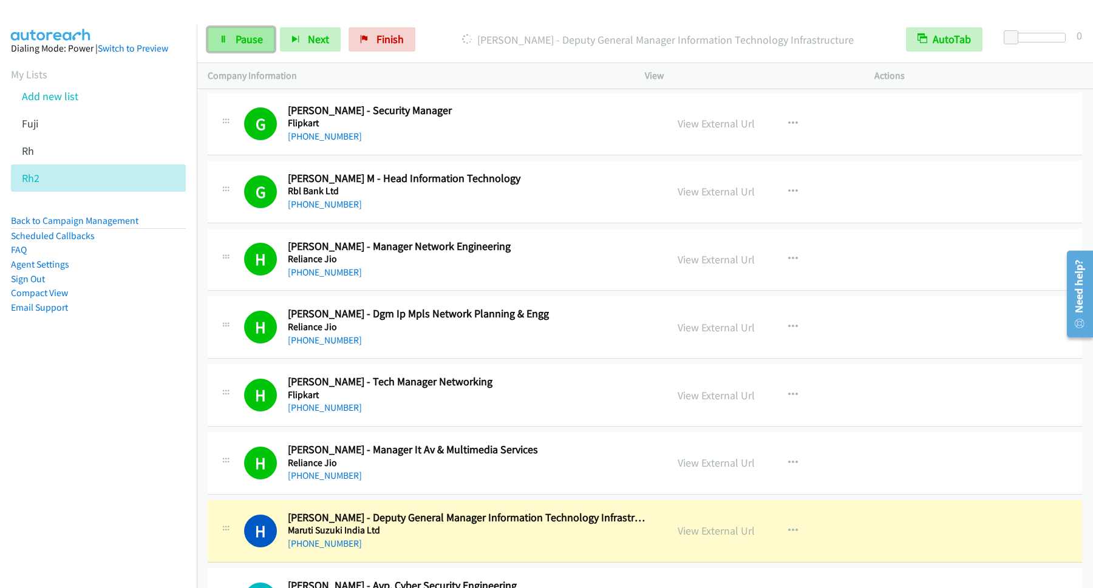
click at [240, 41] on span "Pause" at bounding box center [249, 39] width 27 height 14
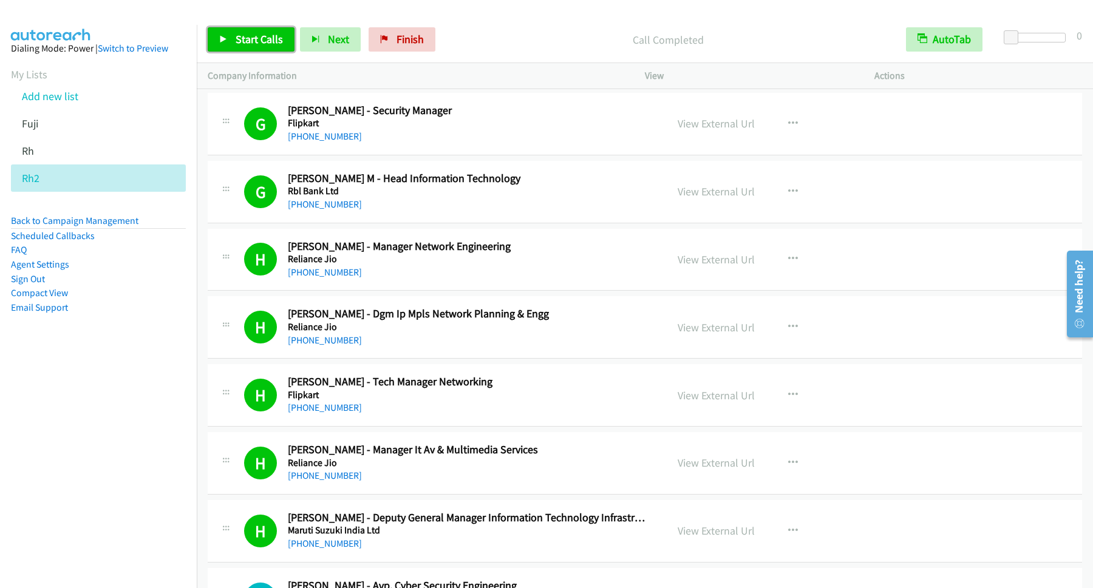
click at [240, 35] on span "Start Calls" at bounding box center [259, 39] width 47 height 14
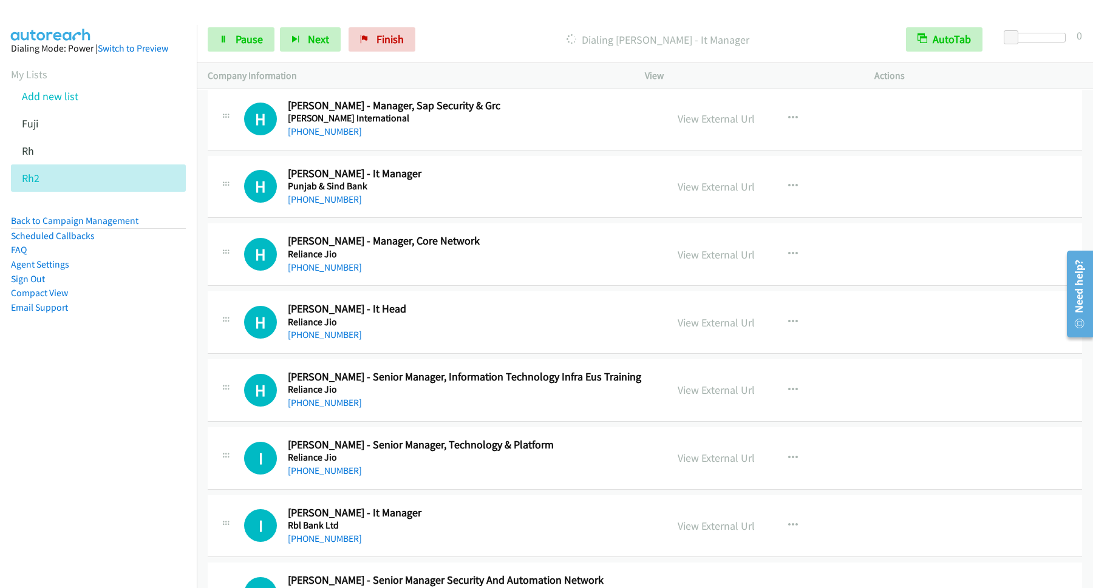
scroll to position [9180, 0]
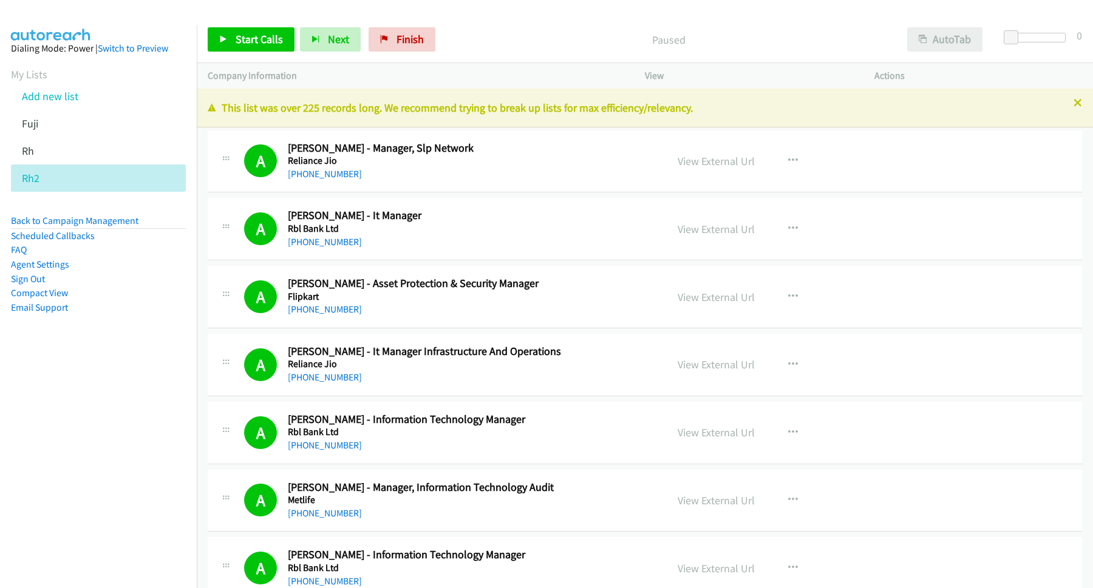
scroll to position [9180, 0]
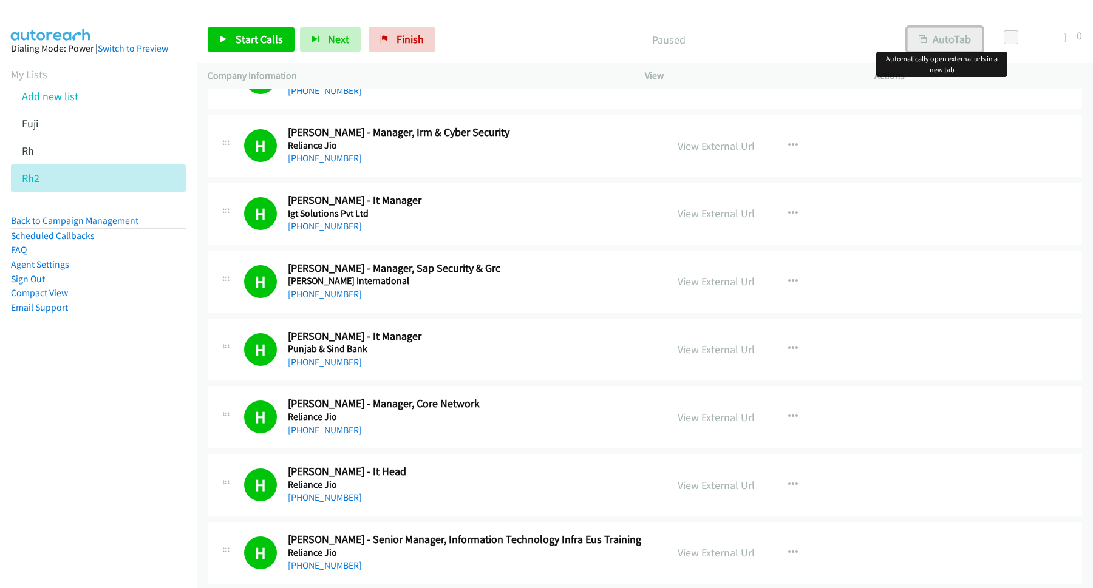
click at [949, 36] on button "AutoTab" at bounding box center [944, 39] width 75 height 24
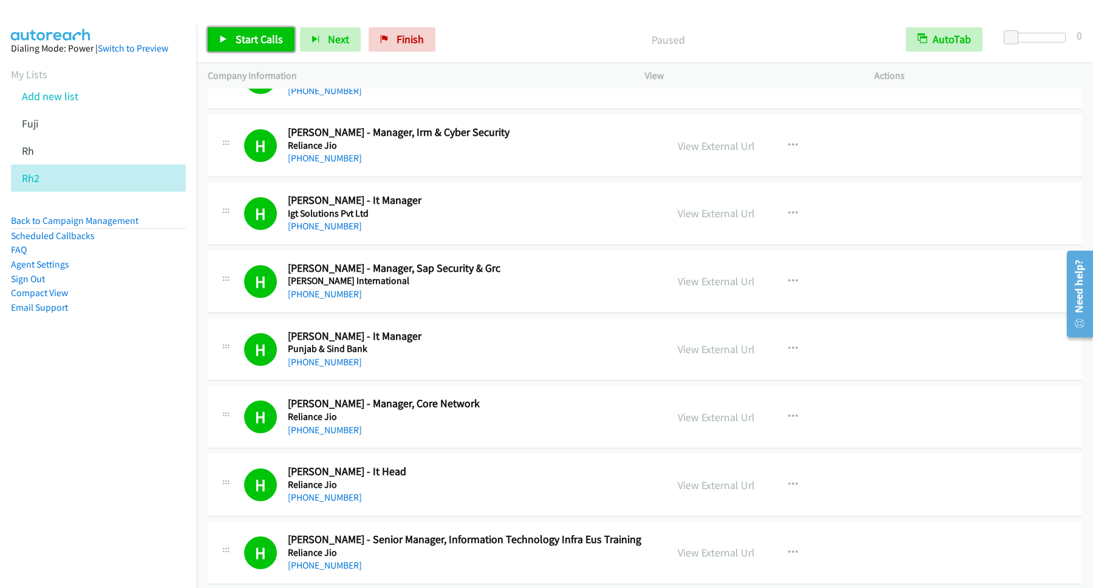
click at [256, 39] on span "Start Calls" at bounding box center [259, 39] width 47 height 14
click at [246, 32] on link "Pause" at bounding box center [241, 39] width 67 height 24
click at [254, 40] on span "Start Calls" at bounding box center [259, 39] width 47 height 14
click at [259, 46] on span "Pause" at bounding box center [249, 39] width 27 height 14
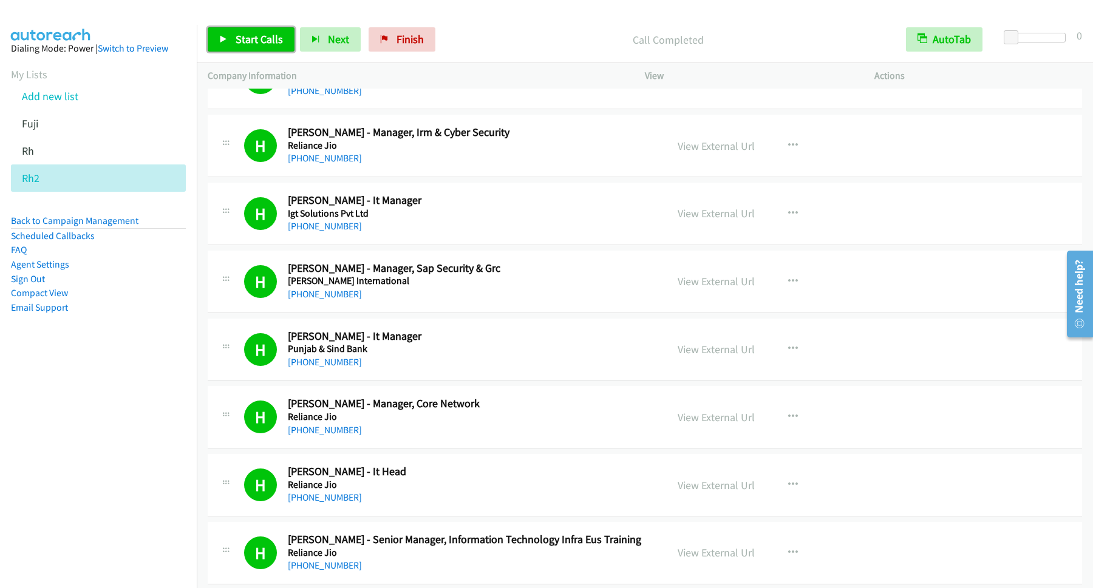
click at [266, 42] on span "Start Calls" at bounding box center [259, 39] width 47 height 14
click at [240, 36] on span "Pause" at bounding box center [249, 39] width 27 height 14
click at [274, 36] on span "Start Calls" at bounding box center [259, 39] width 47 height 14
click at [239, 35] on span "Pause" at bounding box center [249, 39] width 27 height 14
click at [225, 39] on icon at bounding box center [223, 40] width 8 height 8
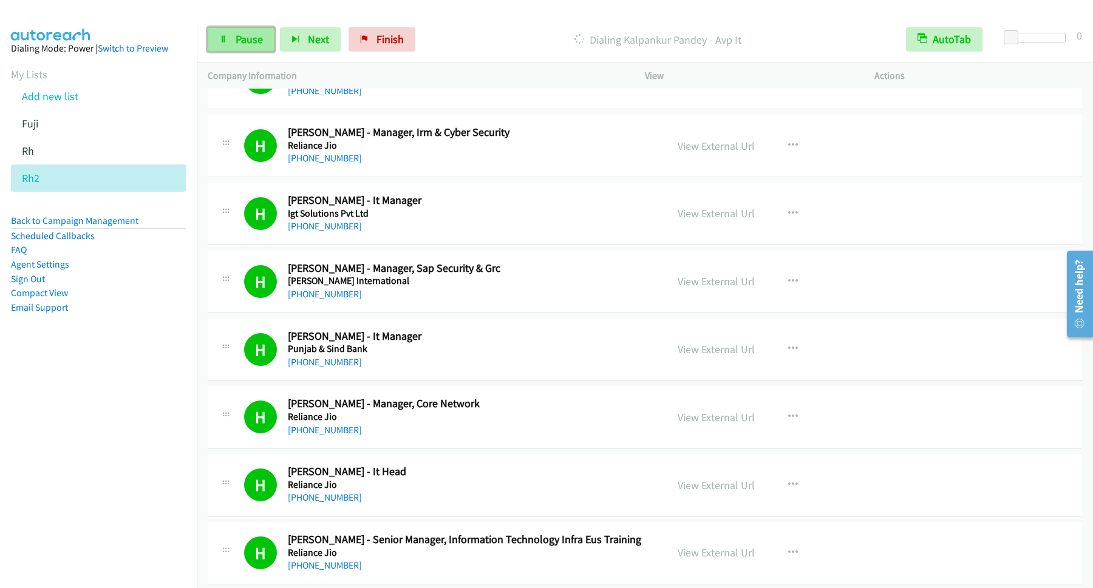
click at [239, 38] on span "Pause" at bounding box center [249, 39] width 27 height 14
click at [269, 42] on span "Start Calls" at bounding box center [259, 39] width 47 height 14
click at [213, 38] on link "Pause" at bounding box center [241, 39] width 67 height 24
drag, startPoint x: 240, startPoint y: 38, endPoint x: 266, endPoint y: 57, distance: 32.2
click at [242, 38] on span "Start Calls" at bounding box center [259, 39] width 47 height 14
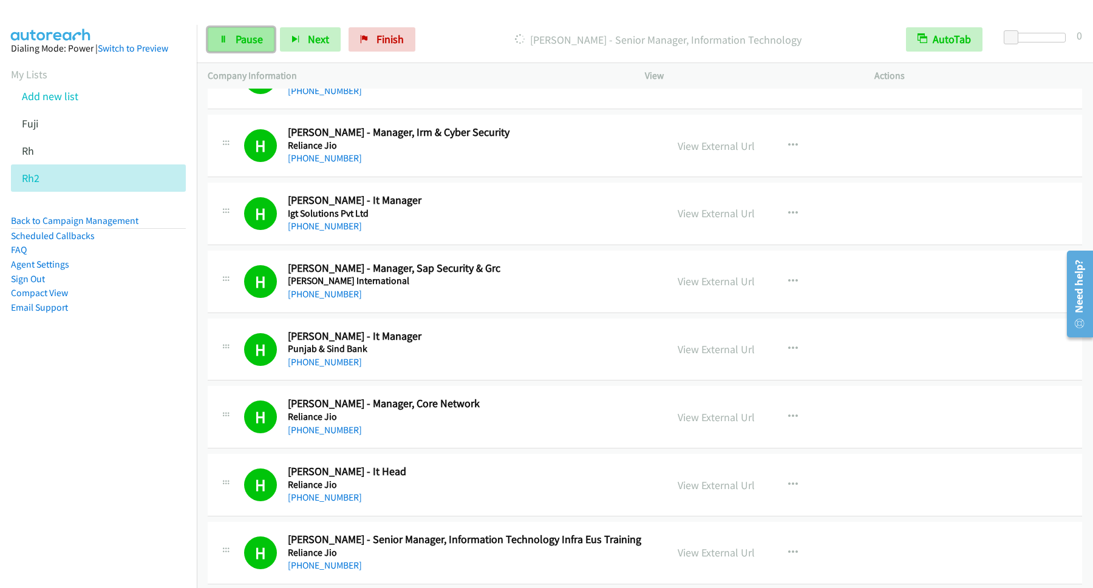
click at [256, 46] on span "Pause" at bounding box center [249, 39] width 27 height 14
click at [277, 36] on span "Start Calls" at bounding box center [259, 39] width 47 height 14
click at [255, 39] on span "Pause" at bounding box center [249, 39] width 27 height 14
click at [285, 28] on link "Start Calls" at bounding box center [251, 39] width 87 height 24
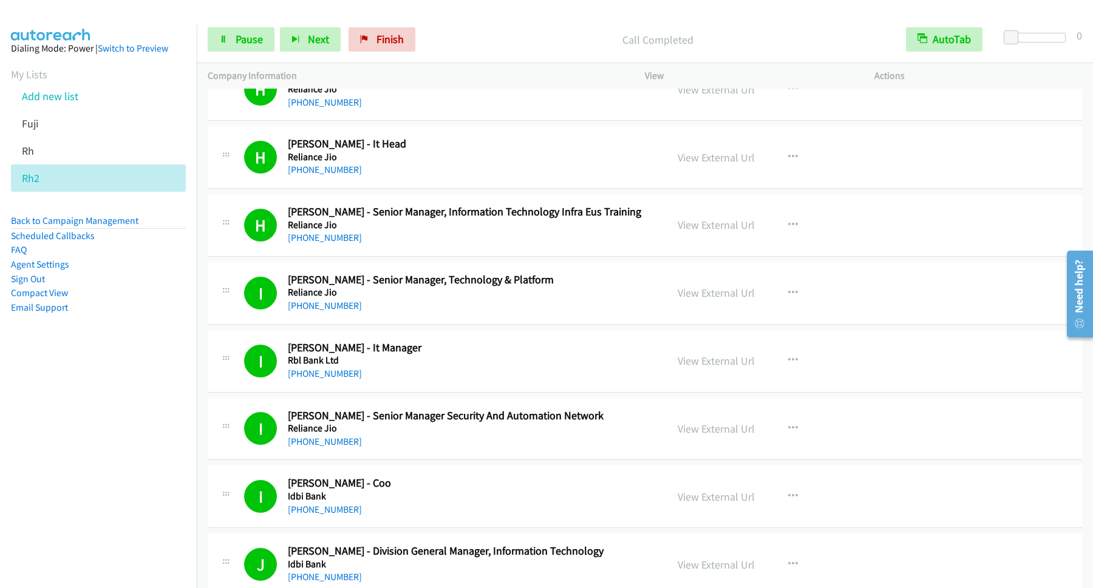
scroll to position [9836, 0]
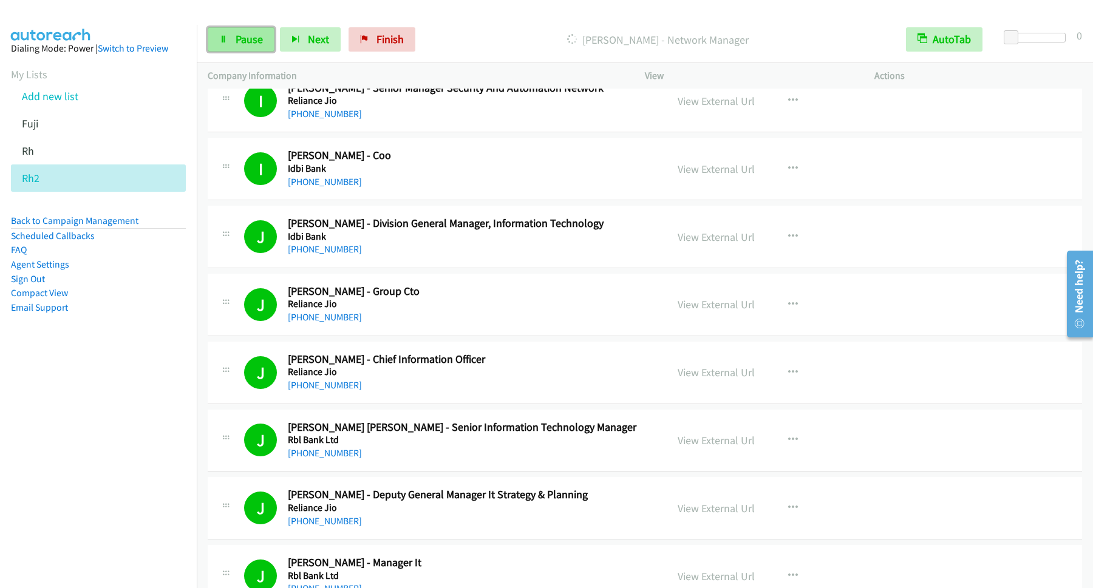
click at [242, 42] on span "Pause" at bounding box center [249, 39] width 27 height 14
click at [281, 43] on span "Start Calls" at bounding box center [259, 39] width 47 height 14
click at [266, 44] on link "Pause" at bounding box center [241, 39] width 67 height 24
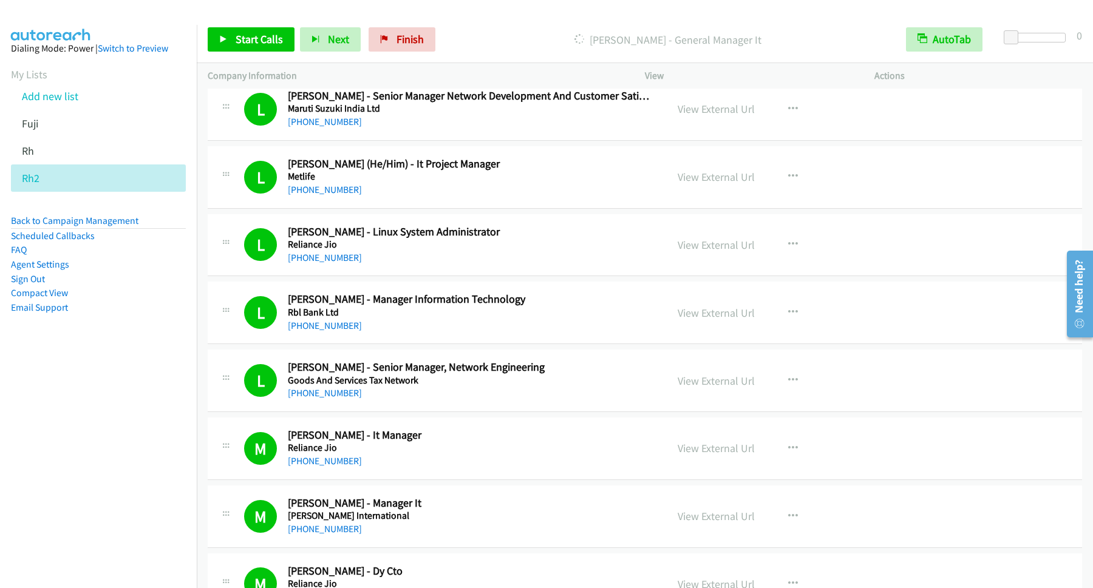
scroll to position [13606, 0]
